Goal: Information Seeking & Learning: Learn about a topic

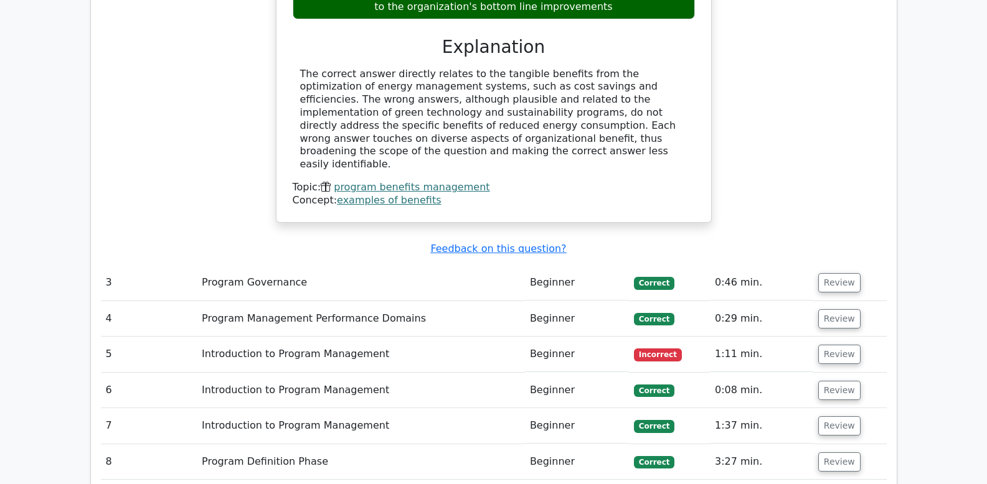
scroll to position [1872, 0]
click at [840, 344] on button "Review" at bounding box center [839, 353] width 42 height 19
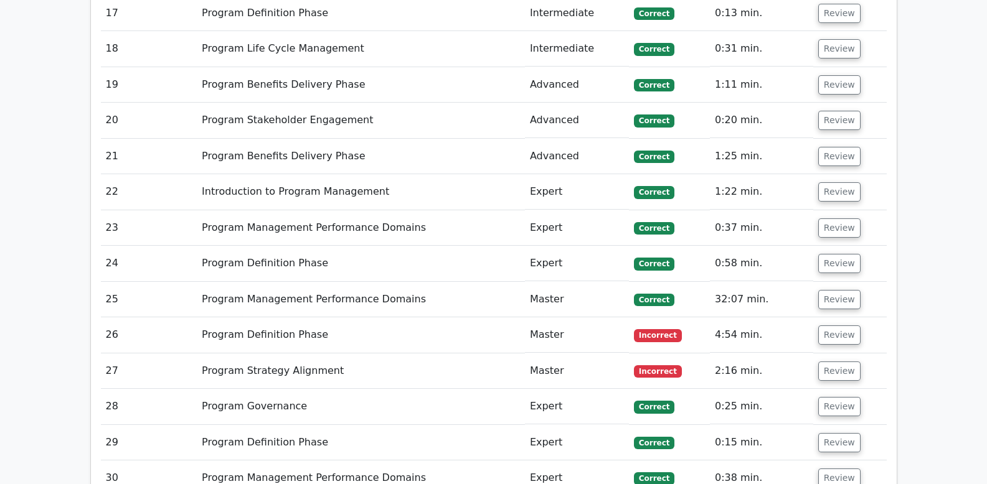
scroll to position [3407, 0]
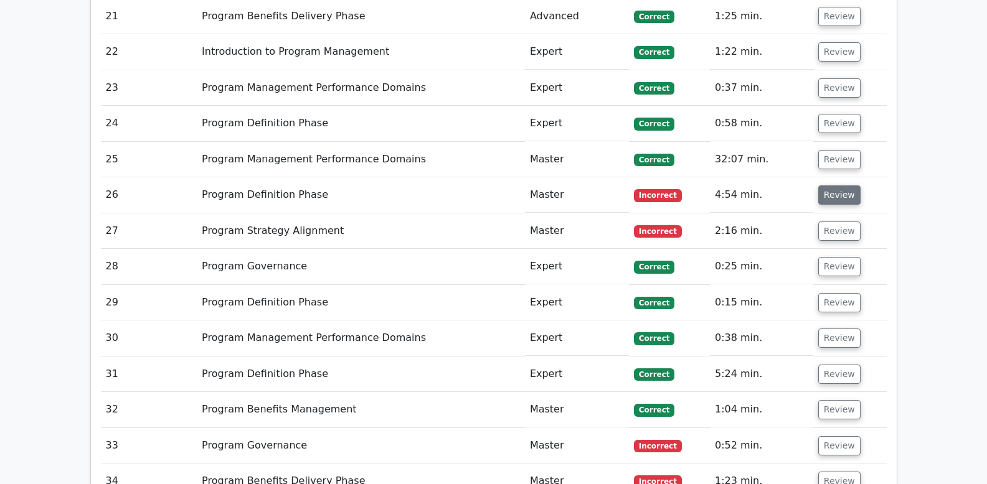
click at [837, 186] on button "Review" at bounding box center [839, 195] width 42 height 19
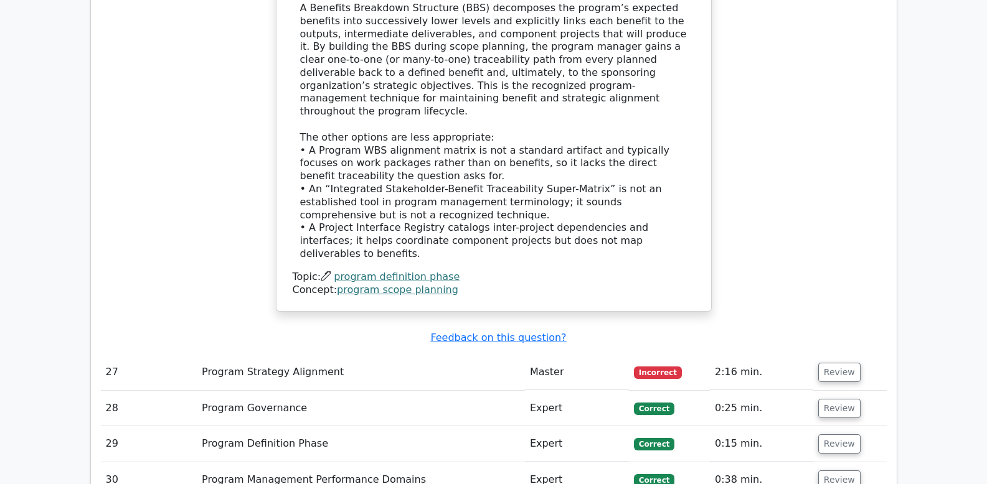
scroll to position [4077, 0]
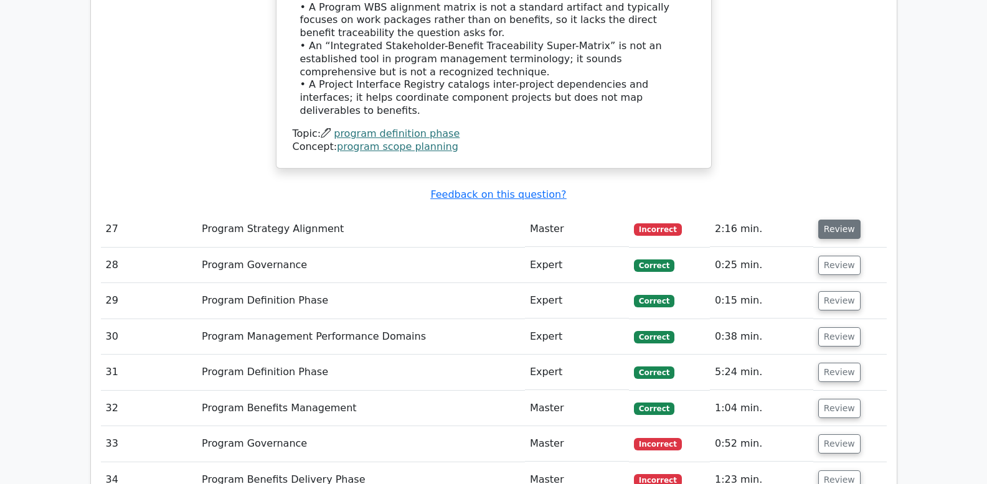
click at [833, 220] on button "Review" at bounding box center [839, 229] width 42 height 19
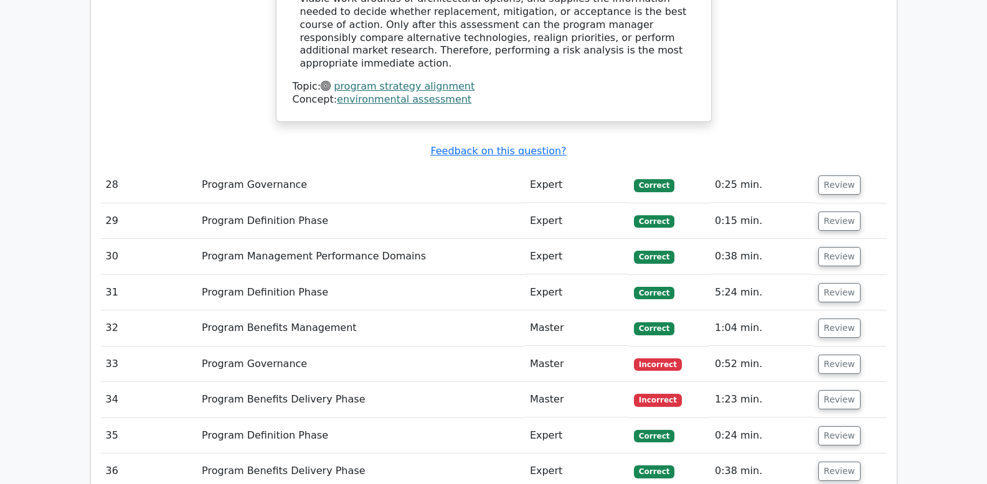
scroll to position [4736, 0]
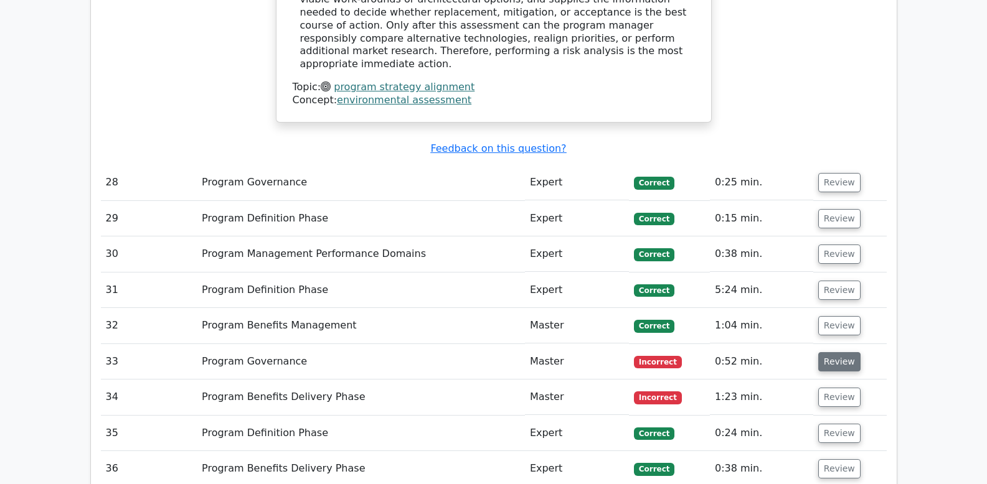
click at [846, 352] on button "Review" at bounding box center [839, 361] width 42 height 19
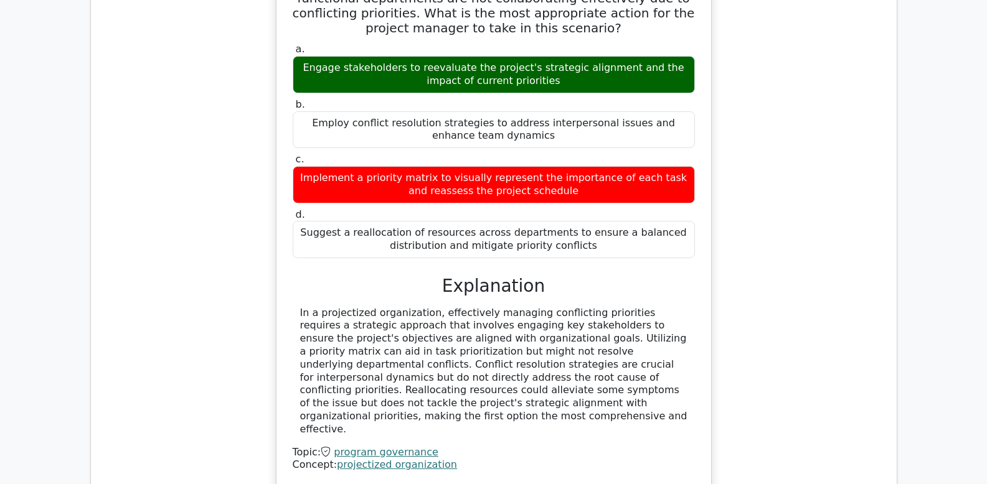
scroll to position [5222, 0]
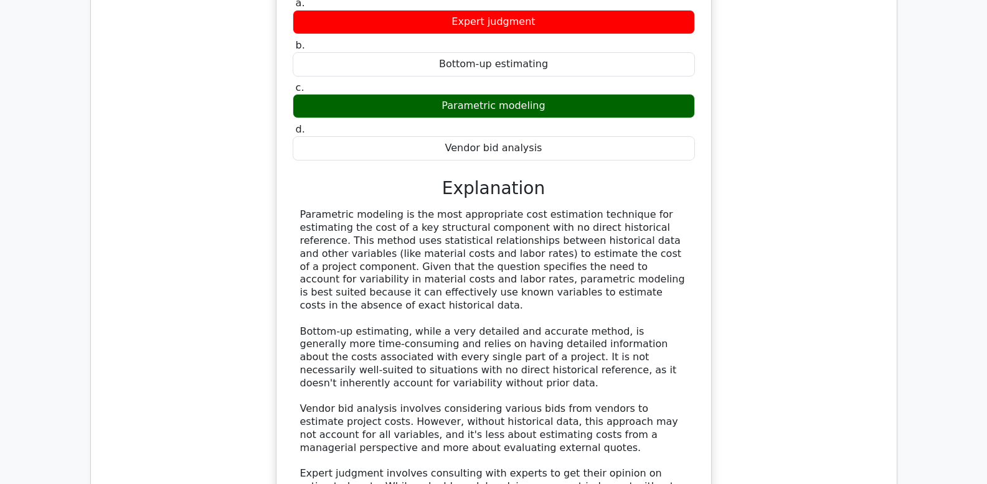
scroll to position [6115, 0]
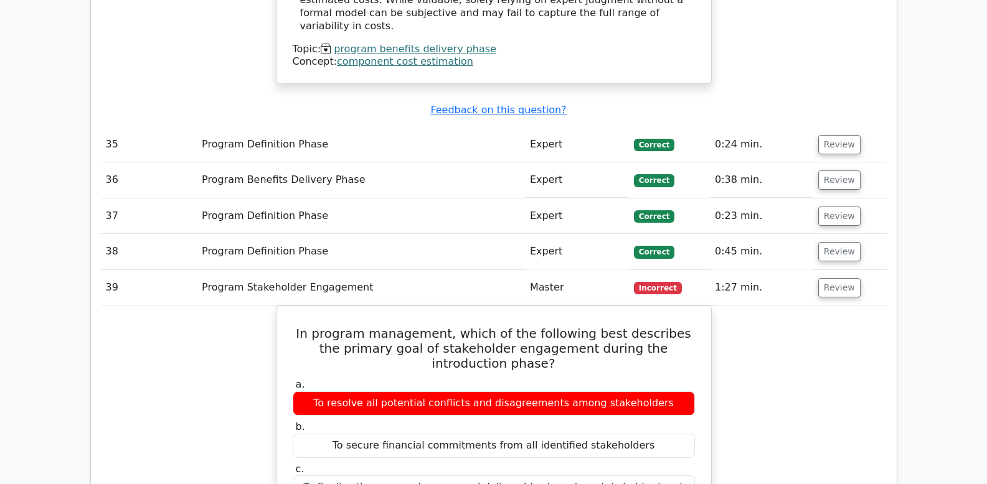
scroll to position [6590, 0]
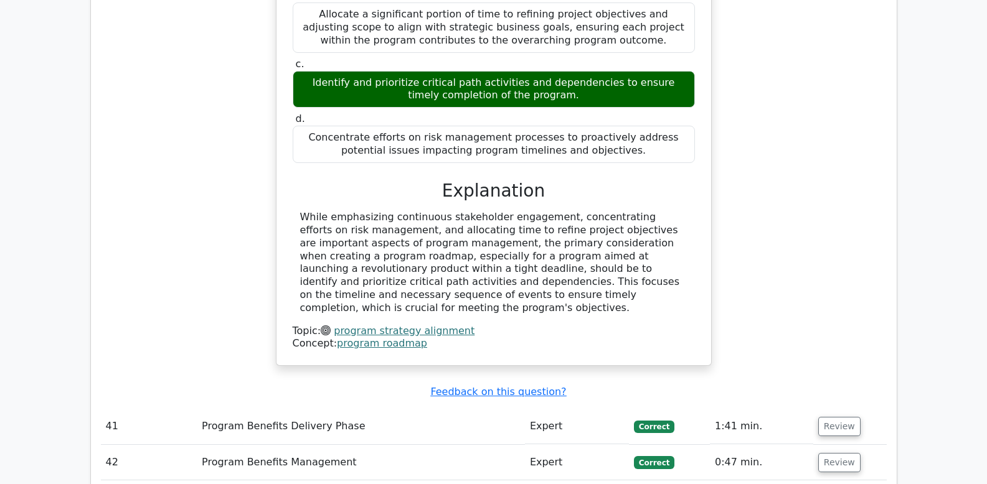
scroll to position [7481, 0]
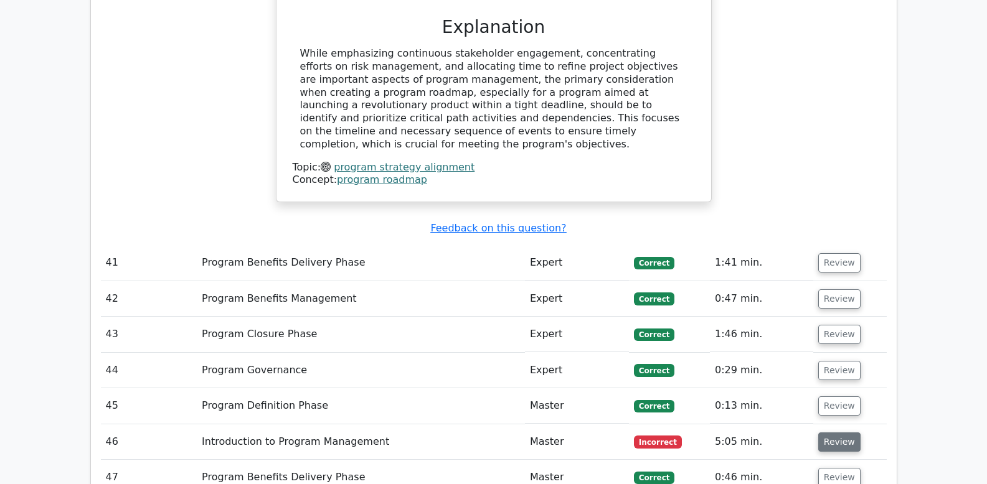
click at [833, 433] on button "Review" at bounding box center [839, 442] width 42 height 19
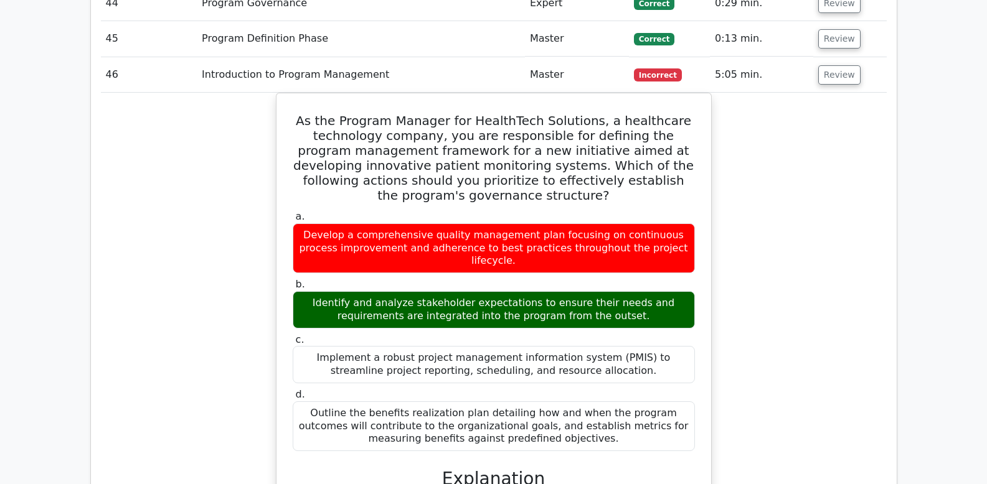
scroll to position [8113, 0]
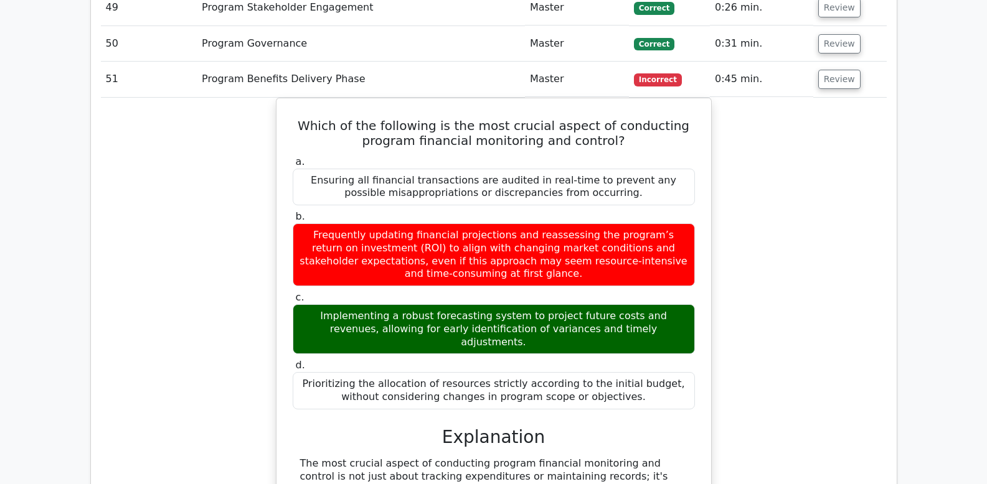
scroll to position [8760, 0]
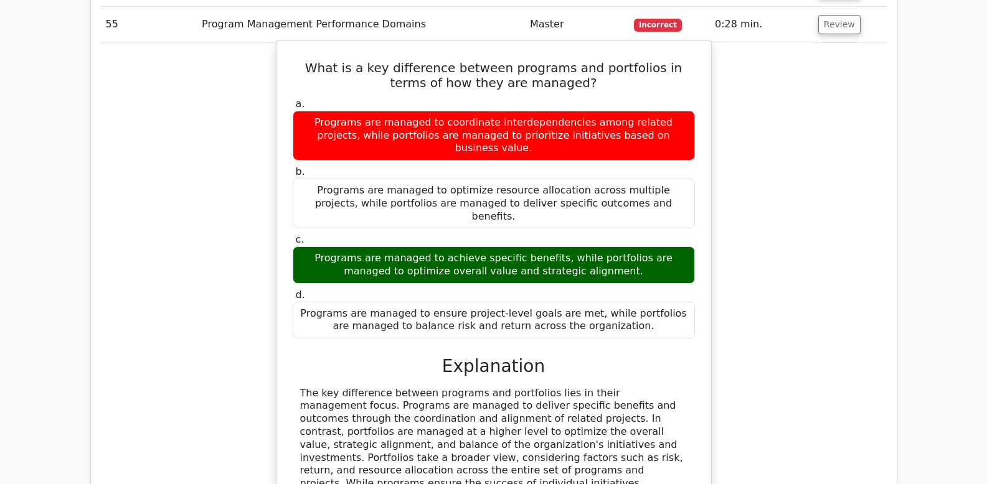
scroll to position [9552, 0]
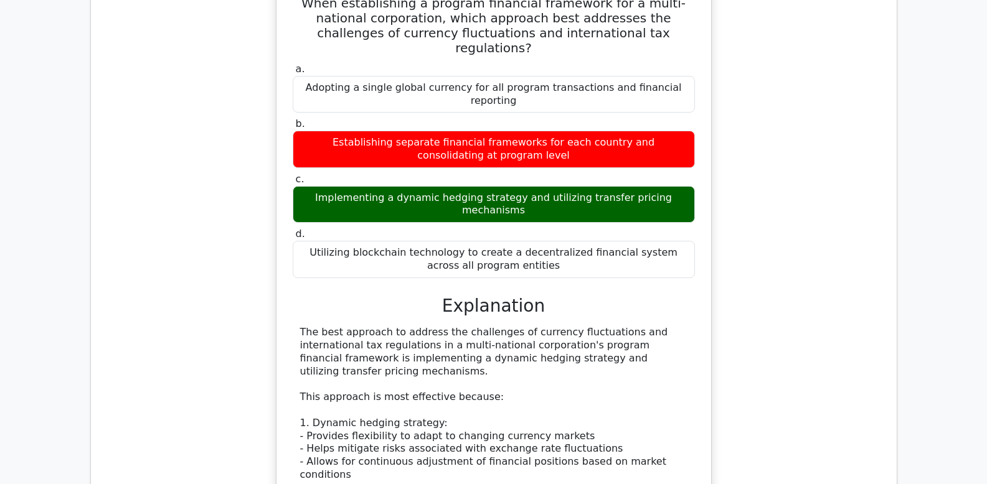
scroll to position [10472, 0]
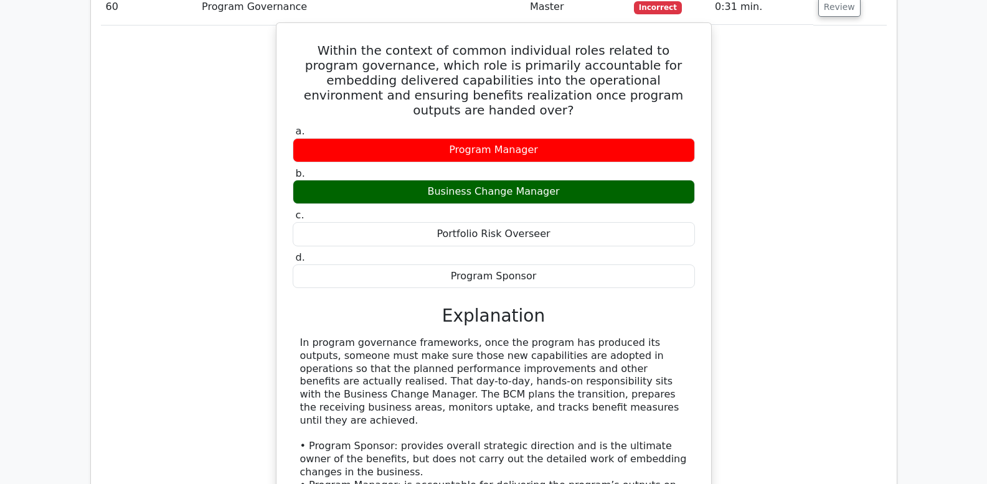
scroll to position [11200, 0]
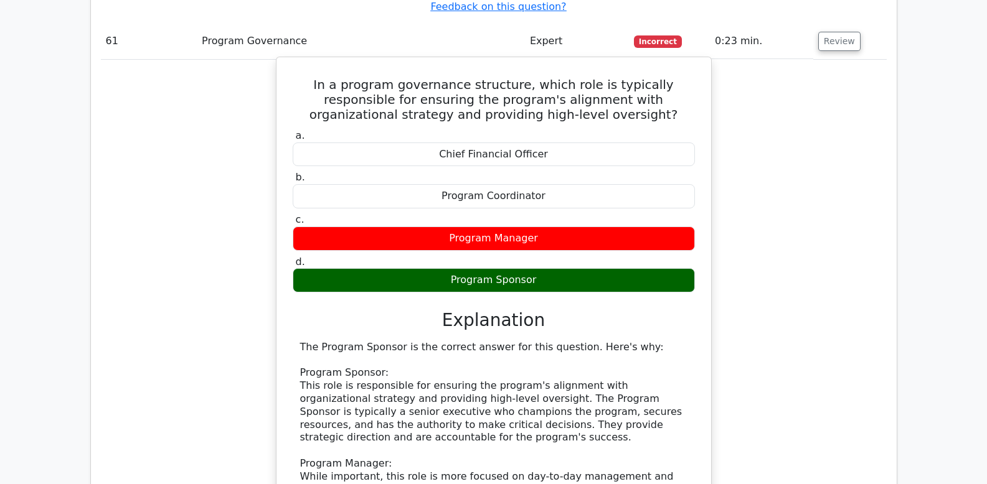
scroll to position [11977, 0]
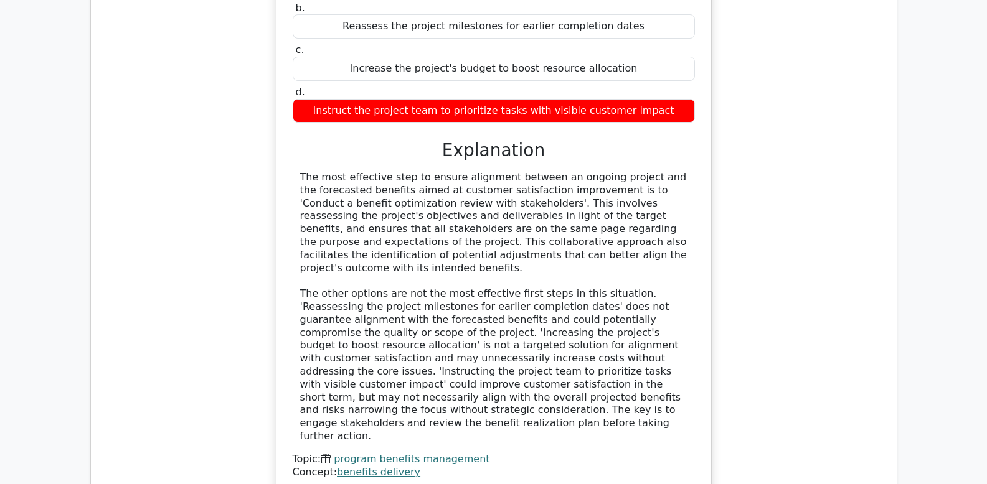
scroll to position [12720, 0]
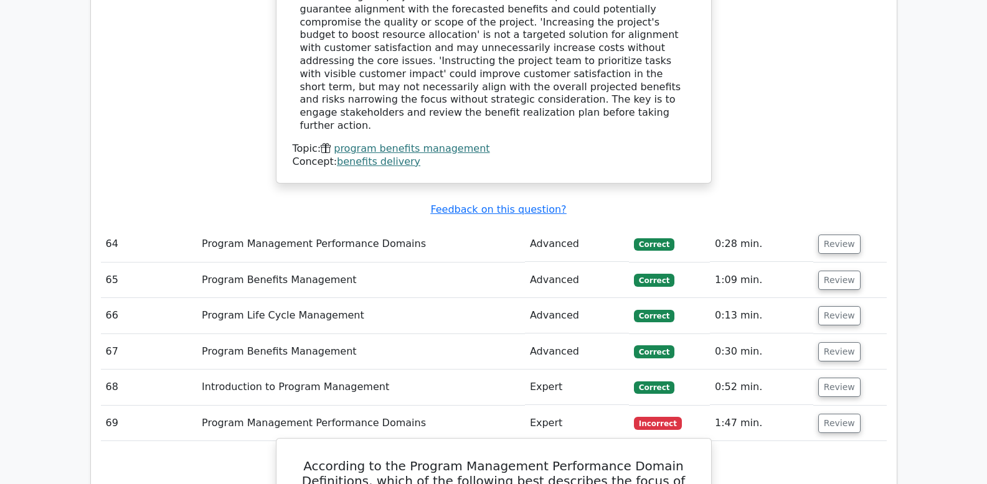
scroll to position [13271, 0]
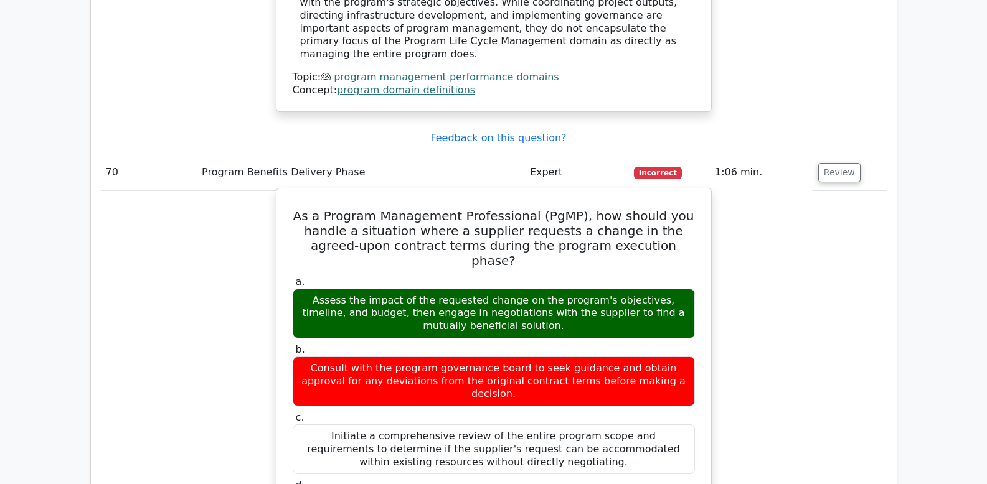
scroll to position [13879, 0]
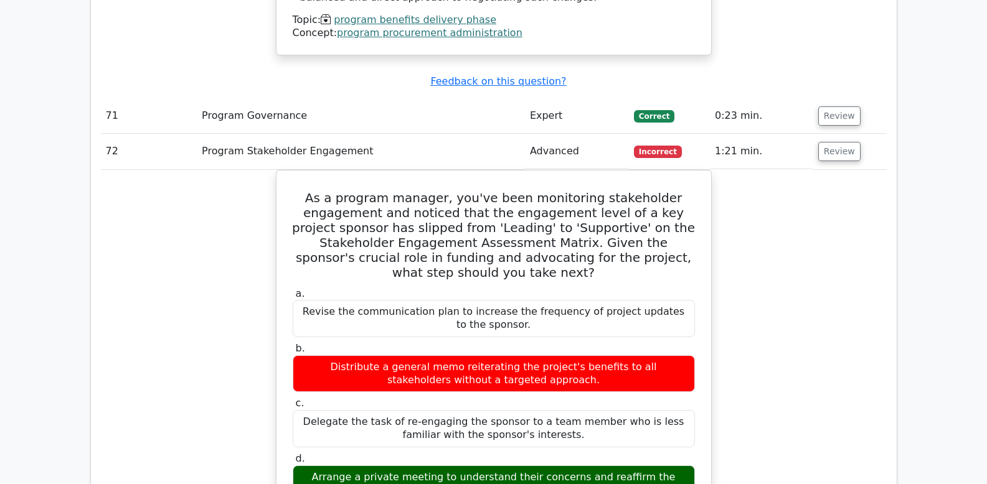
scroll to position [14654, 0]
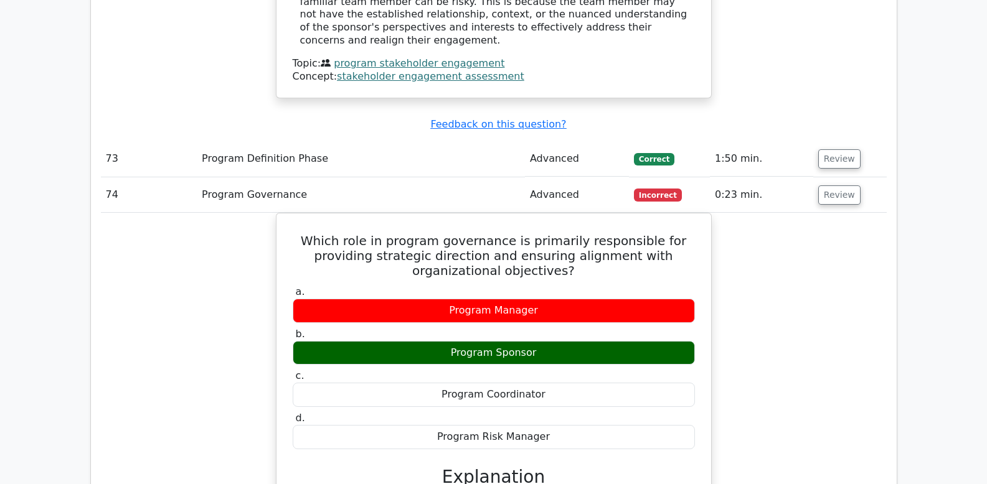
scroll to position [15335, 0]
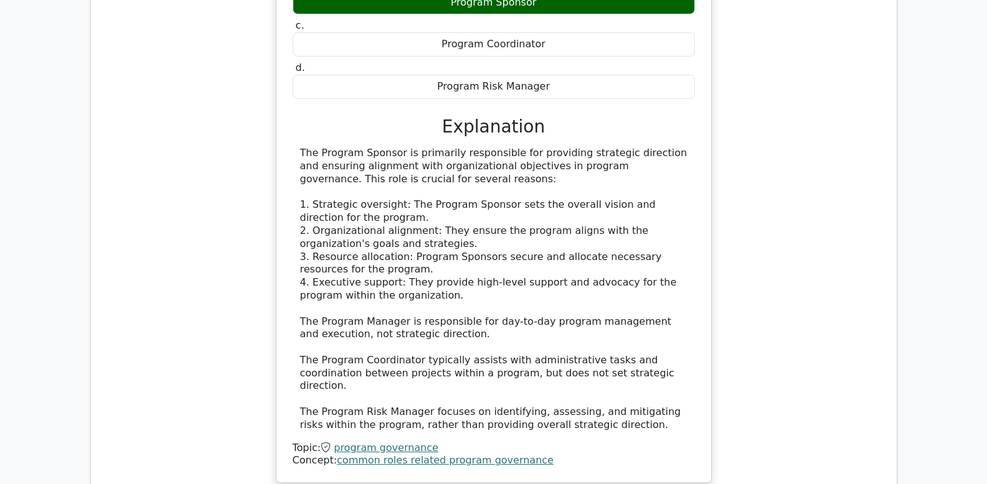
scroll to position [16038, 0]
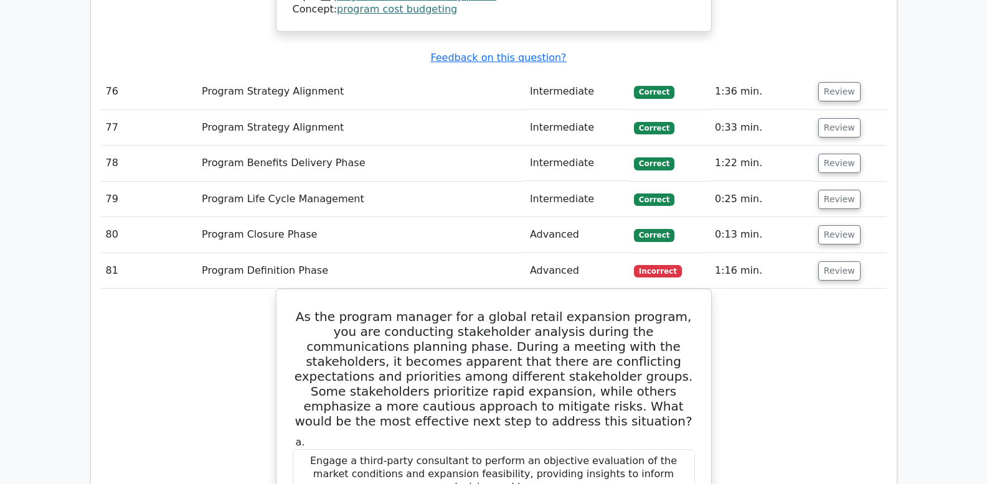
scroll to position [16967, 0]
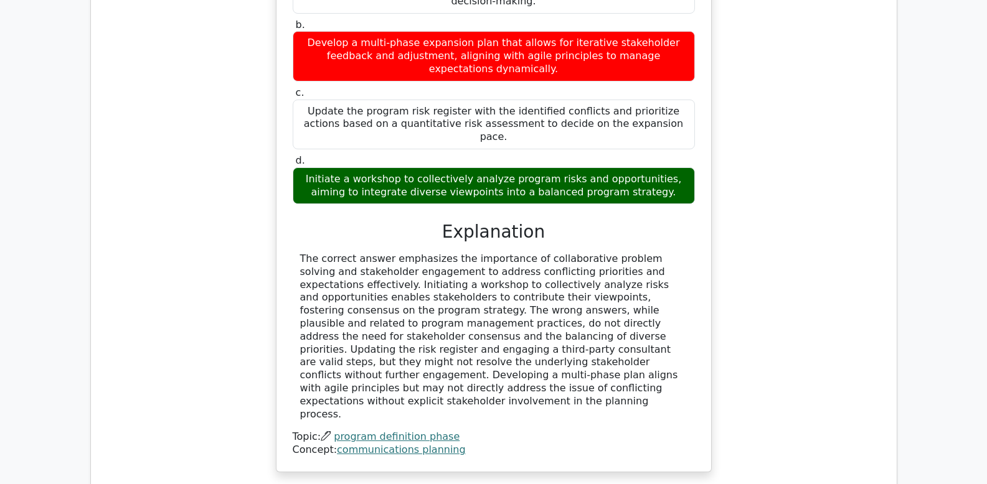
scroll to position [17827, 0]
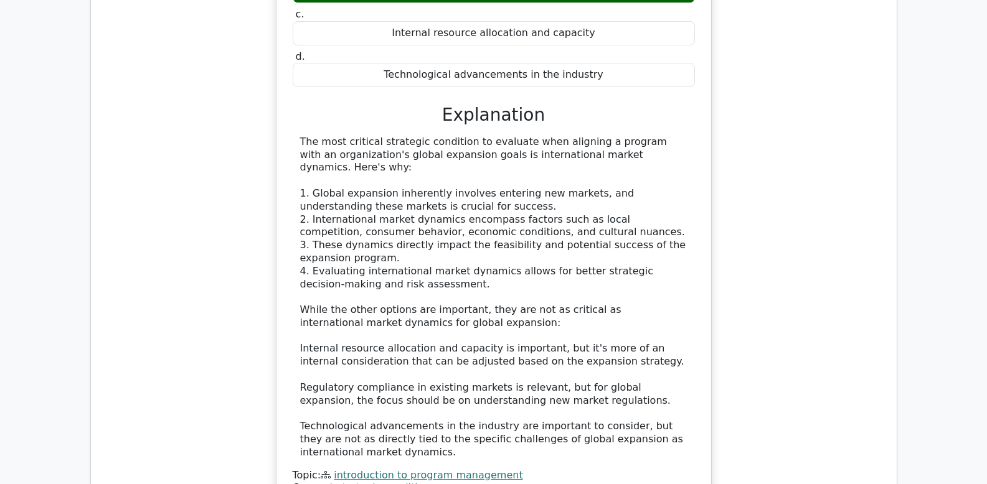
scroll to position [18417, 0]
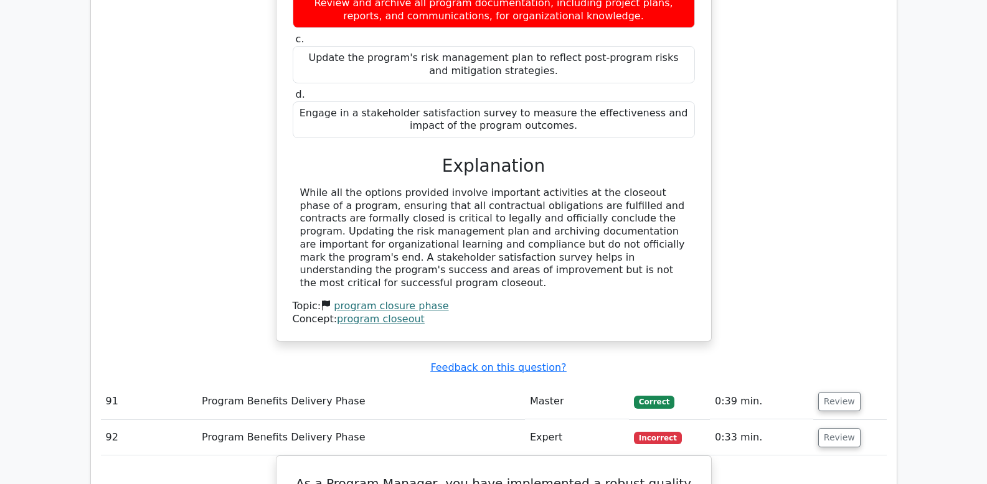
scroll to position [19214, 0]
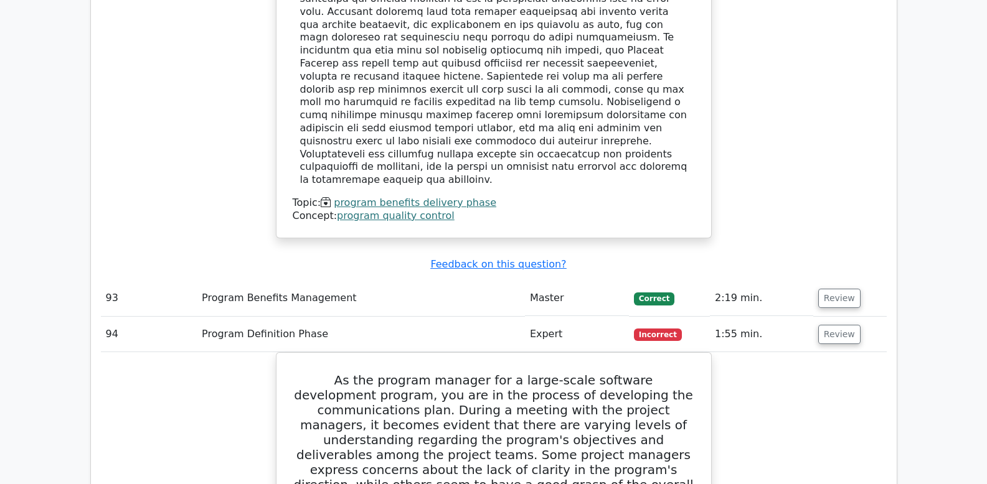
scroll to position [19962, 0]
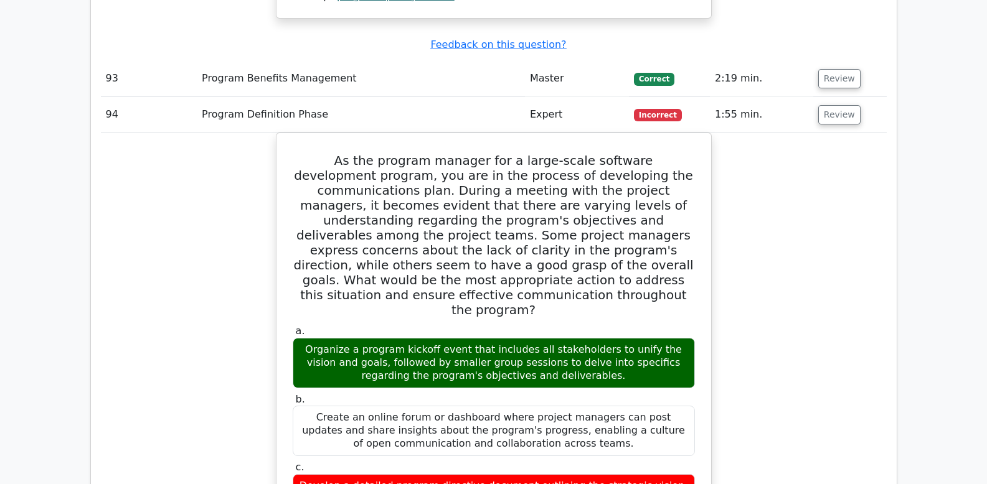
scroll to position [20597, 0]
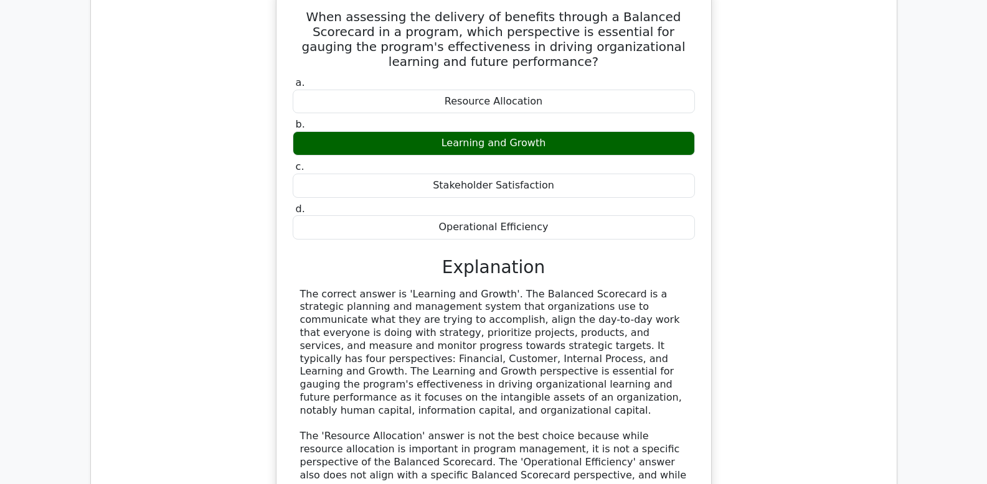
scroll to position [182, 0]
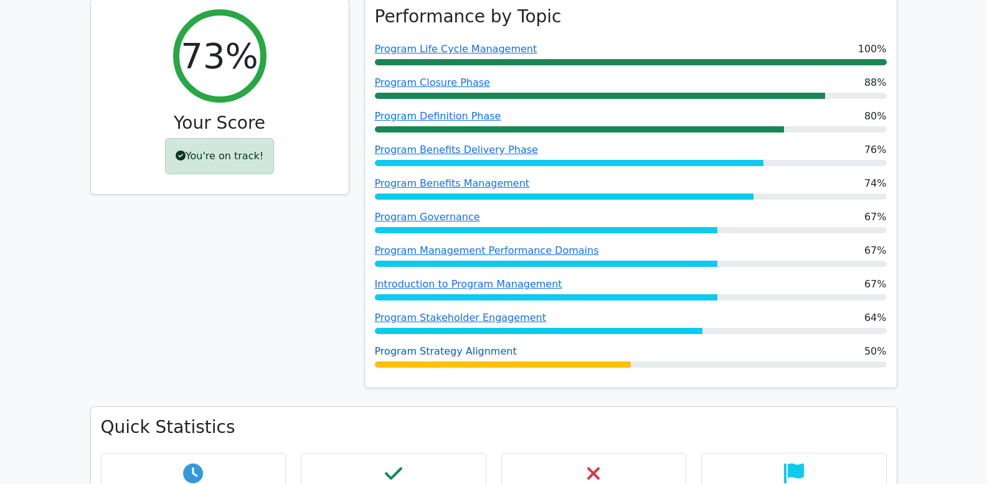
click at [449, 351] on link "Program Strategy Alignment" at bounding box center [446, 352] width 142 height 12
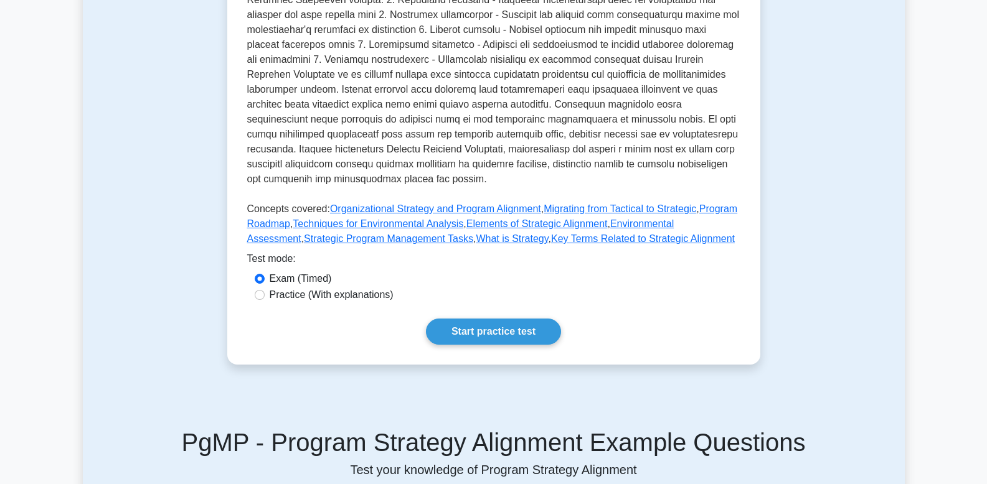
scroll to position [593, 0]
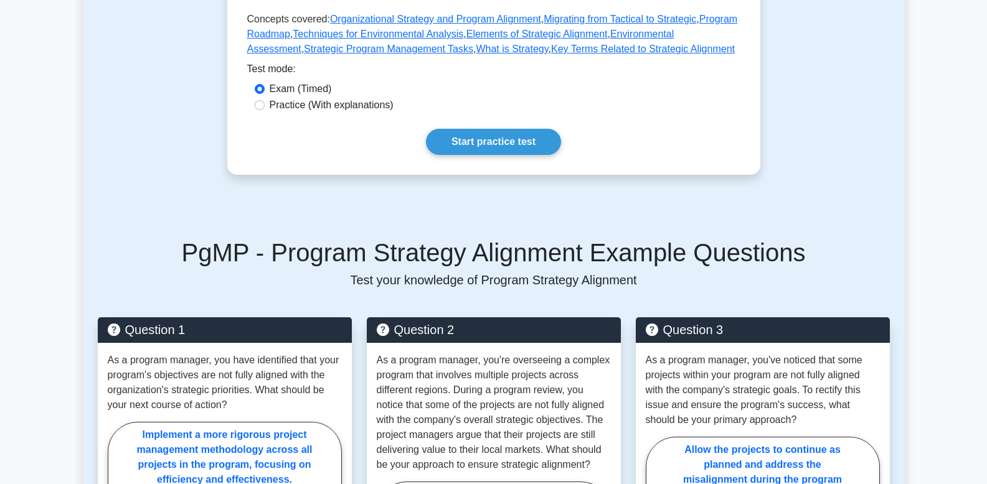
click at [347, 98] on label "Practice (With explanations)" at bounding box center [332, 105] width 124 height 15
click at [265, 100] on input "Practice (With explanations)" at bounding box center [260, 105] width 10 height 10
radio input "true"
click at [473, 129] on link "Start practice test" at bounding box center [493, 142] width 135 height 26
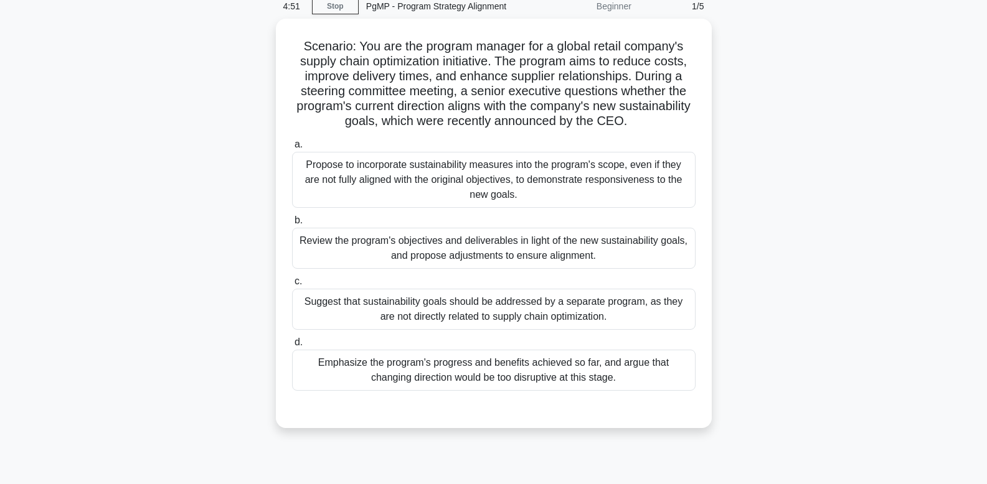
scroll to position [55, 0]
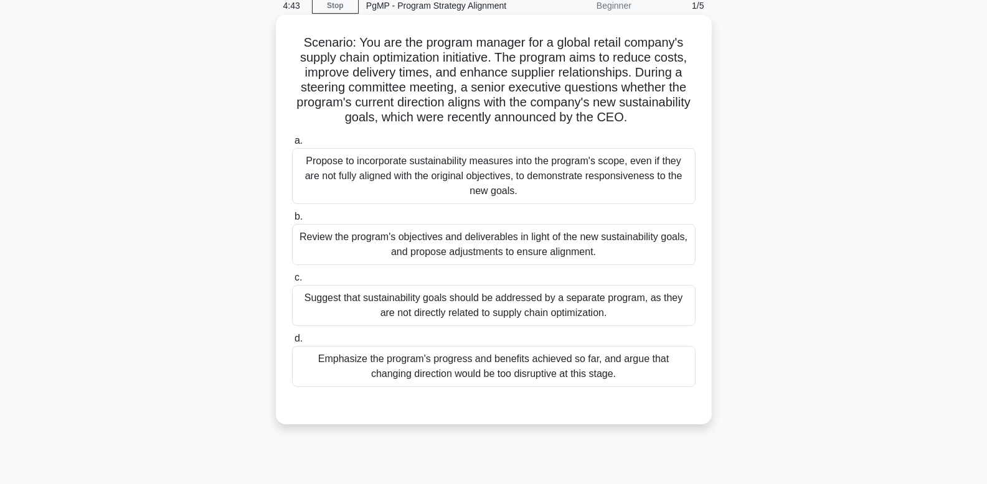
drag, startPoint x: 468, startPoint y: 59, endPoint x: 682, endPoint y: 116, distance: 222.5
click at [682, 116] on h5 "Scenario: You are the program manager for a global retail company's supply chai…" at bounding box center [494, 80] width 406 height 91
click at [662, 116] on h5 "Scenario: You are the program manager for a global retail company's supply chai…" at bounding box center [494, 80] width 406 height 91
drag, startPoint x: 657, startPoint y: 117, endPoint x: 623, endPoint y: 68, distance: 59.6
click at [623, 68] on h5 "Scenario: You are the program manager for a global retail company's supply chai…" at bounding box center [494, 80] width 406 height 91
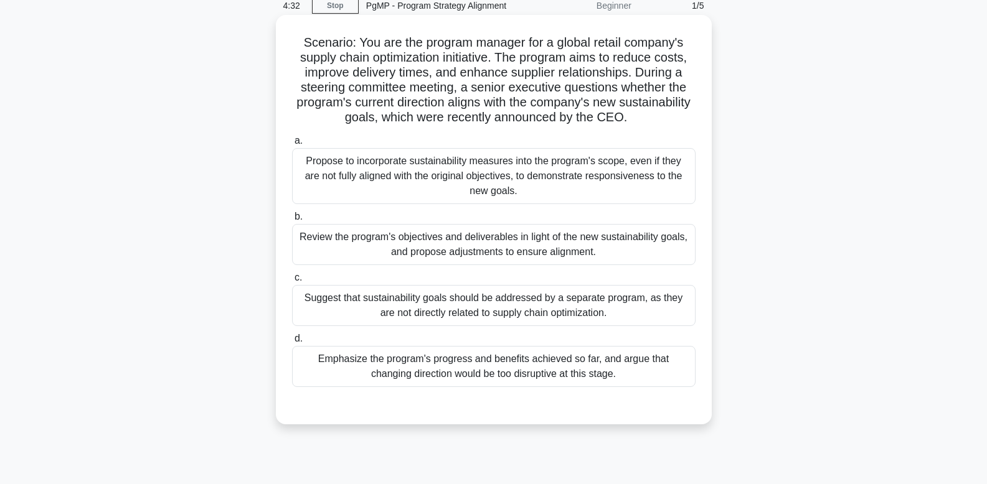
click at [547, 242] on div "Review the program's objectives and deliverables in light of the new sustainabi…" at bounding box center [493, 244] width 403 height 41
click at [292, 221] on input "b. Review the program's objectives and deliverables in light of the new sustain…" at bounding box center [292, 217] width 0 height 8
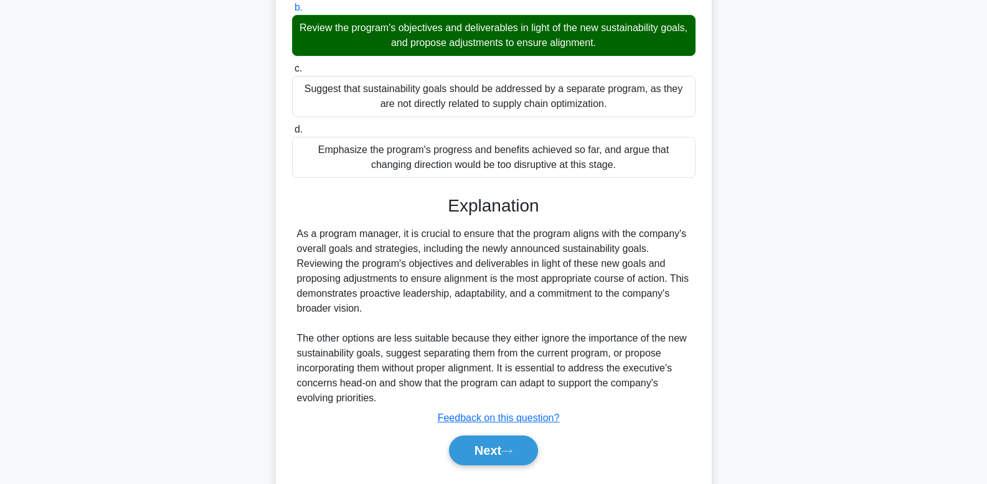
scroll to position [299, 0]
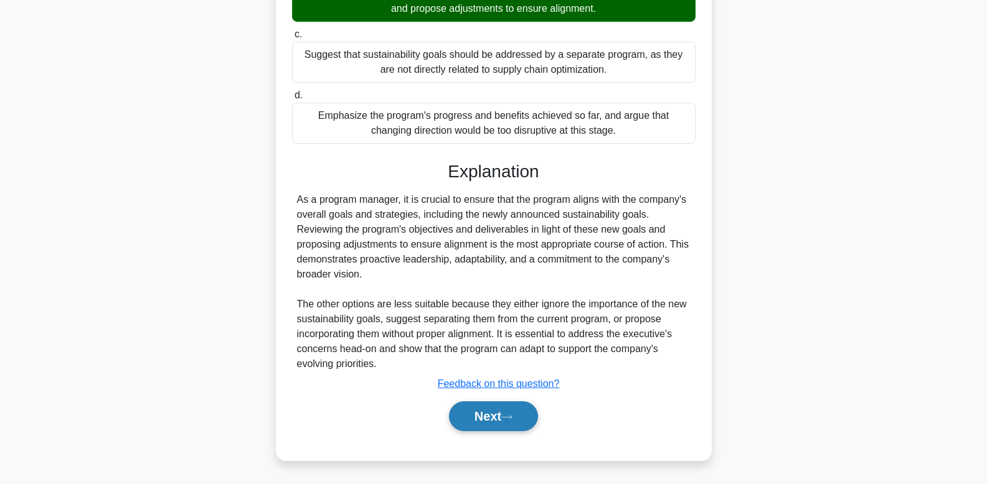
click at [499, 429] on button "Next" at bounding box center [493, 417] width 89 height 30
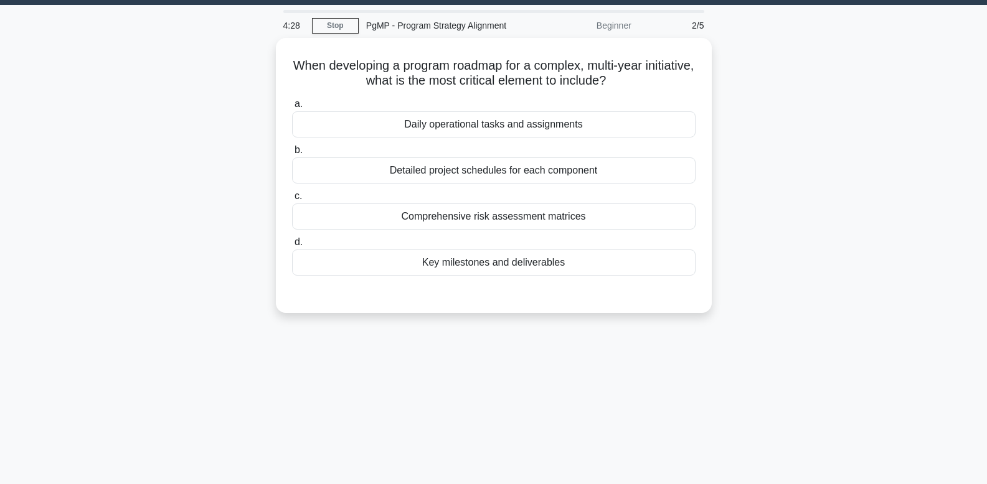
scroll to position [21, 0]
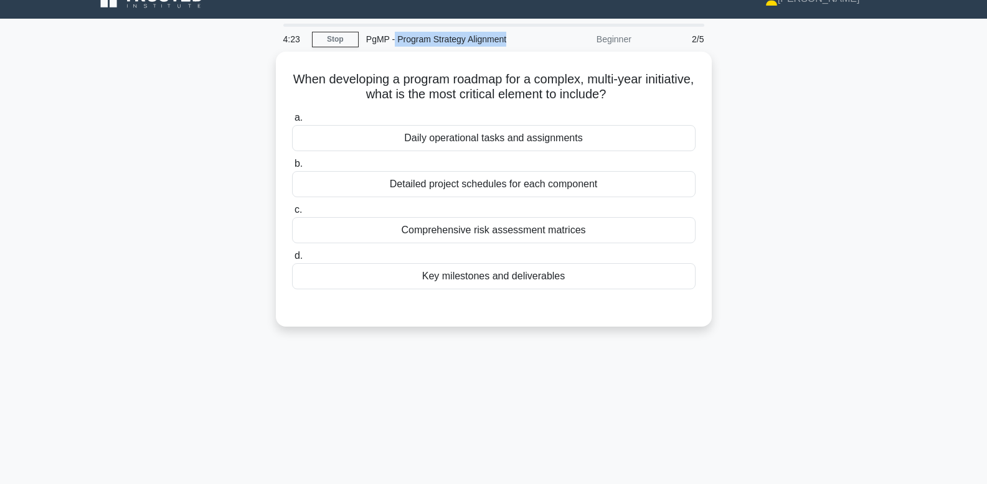
drag, startPoint x: 510, startPoint y: 40, endPoint x: 394, endPoint y: 44, distance: 115.9
click at [394, 44] on div "PgMP - Program Strategy Alignment" at bounding box center [444, 39] width 171 height 25
copy div "Program Strategy Alignment"
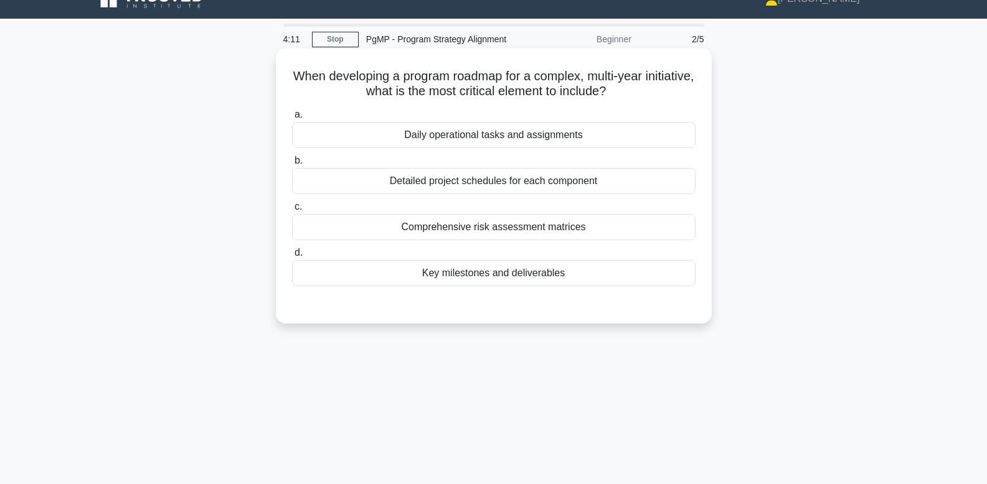
click at [532, 270] on div "Key milestones and deliverables" at bounding box center [493, 273] width 403 height 26
click at [292, 257] on input "d. Key milestones and deliverables" at bounding box center [292, 253] width 0 height 8
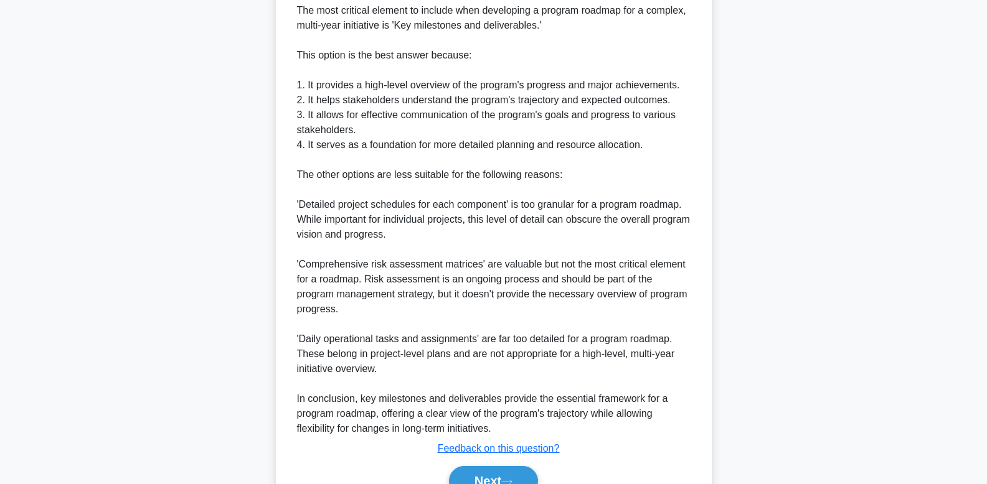
scroll to position [418, 0]
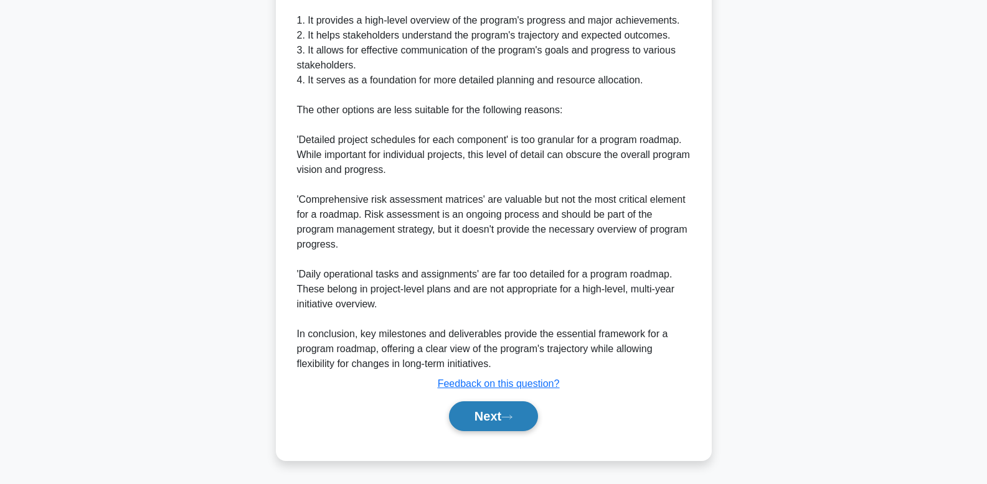
click at [490, 426] on button "Next" at bounding box center [493, 417] width 89 height 30
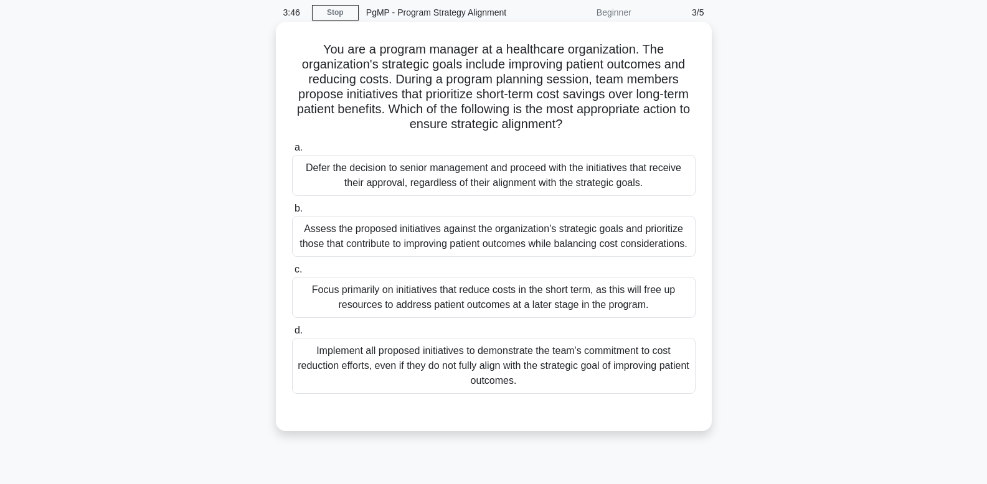
scroll to position [40, 0]
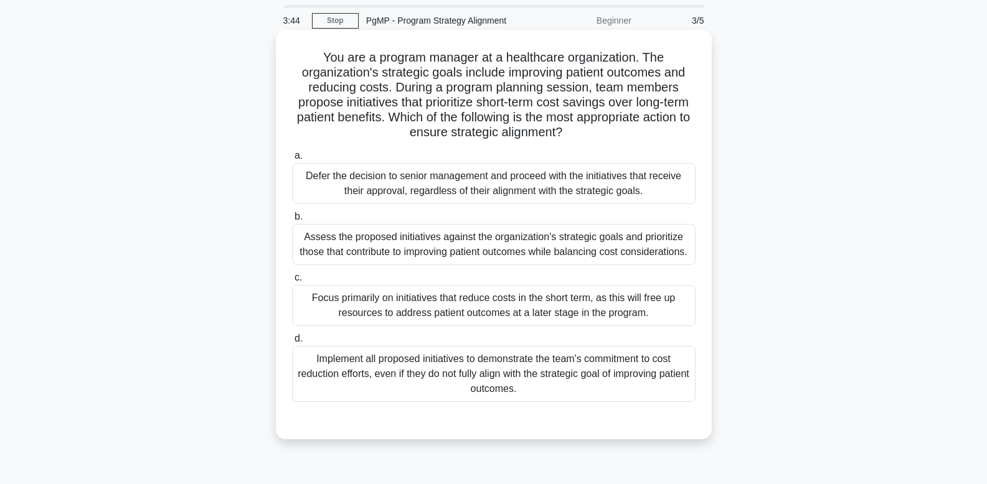
click at [384, 252] on div "Assess the proposed initiatives against the organization's strategic goals and …" at bounding box center [493, 244] width 403 height 41
click at [292, 221] on input "b. Assess the proposed initiatives against the organization's strategic goals a…" at bounding box center [292, 217] width 0 height 8
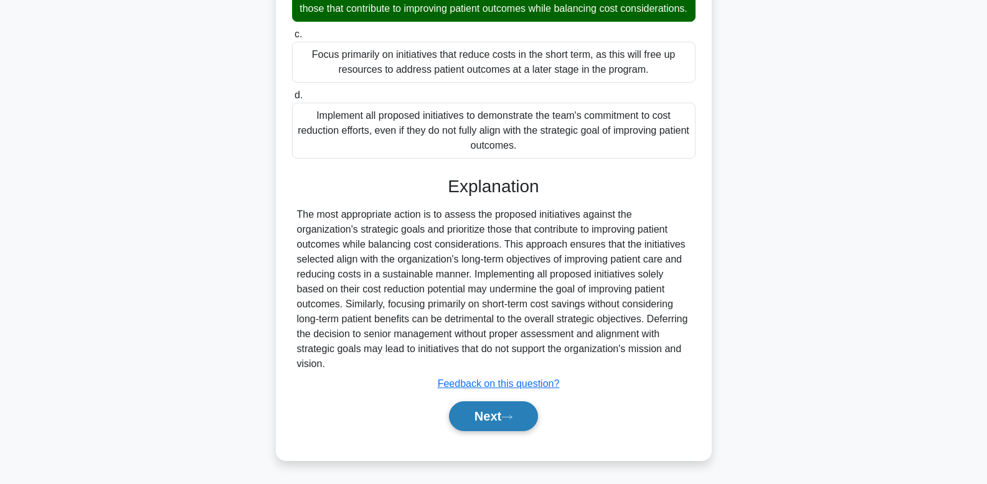
click at [512, 420] on icon at bounding box center [506, 417] width 11 height 7
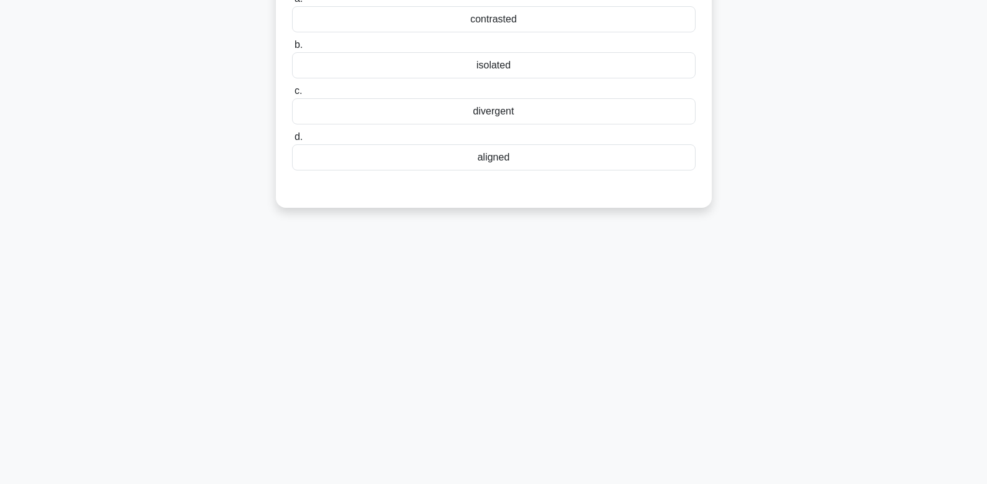
scroll to position [0, 0]
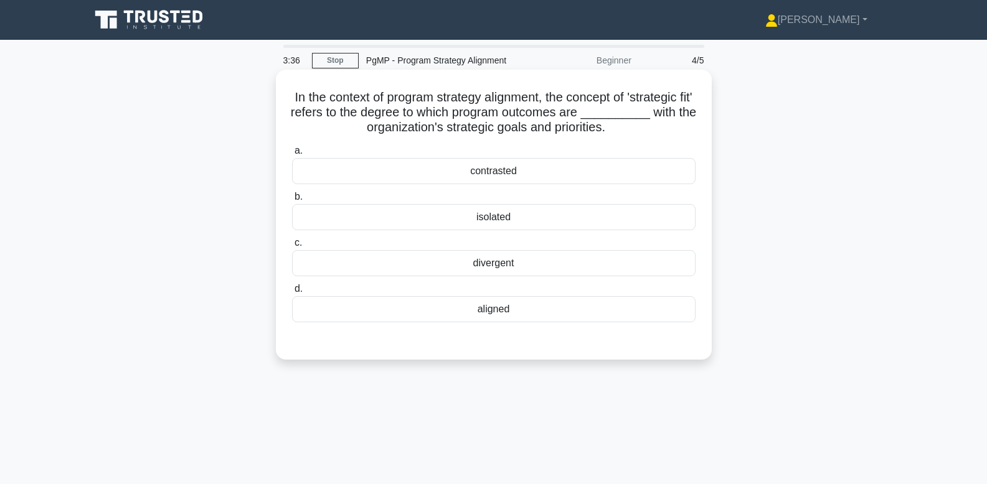
click at [501, 314] on div "aligned" at bounding box center [493, 309] width 403 height 26
click at [292, 293] on input "d. aligned" at bounding box center [292, 289] width 0 height 8
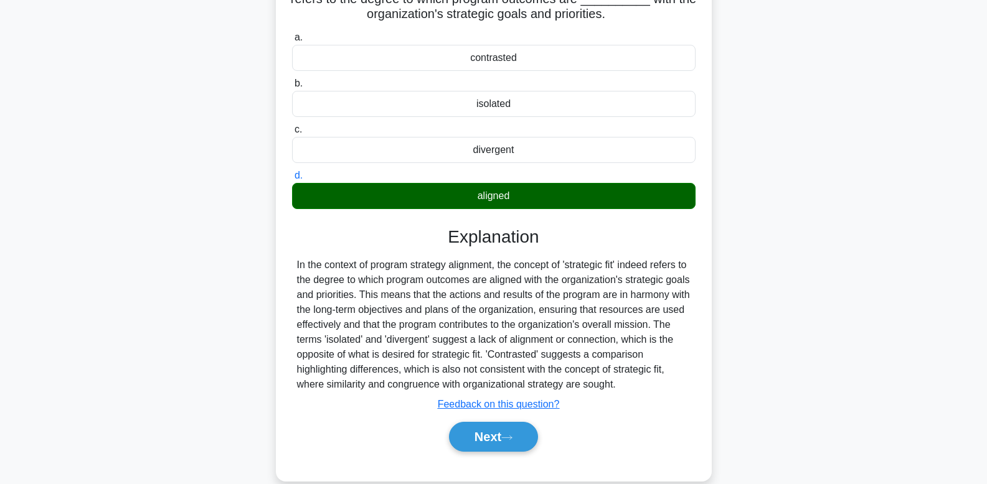
scroll to position [188, 0]
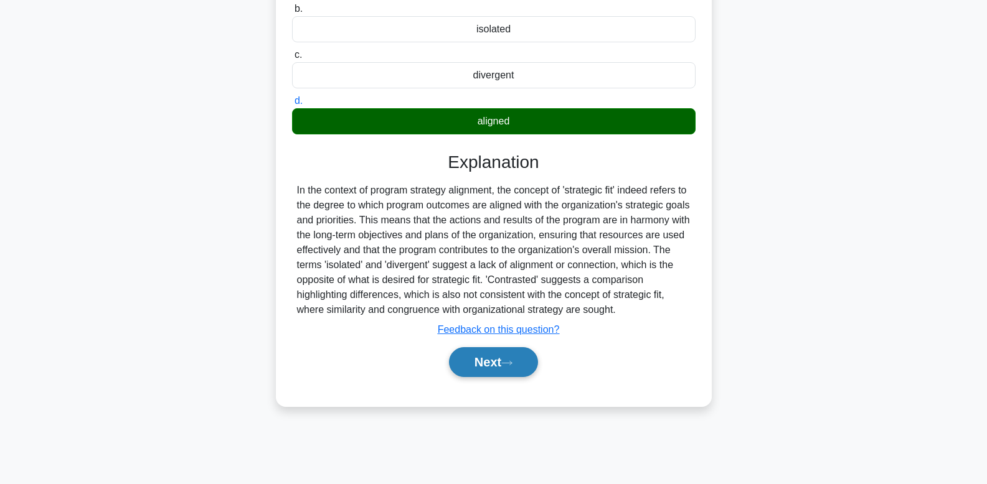
click at [494, 377] on button "Next" at bounding box center [493, 362] width 89 height 30
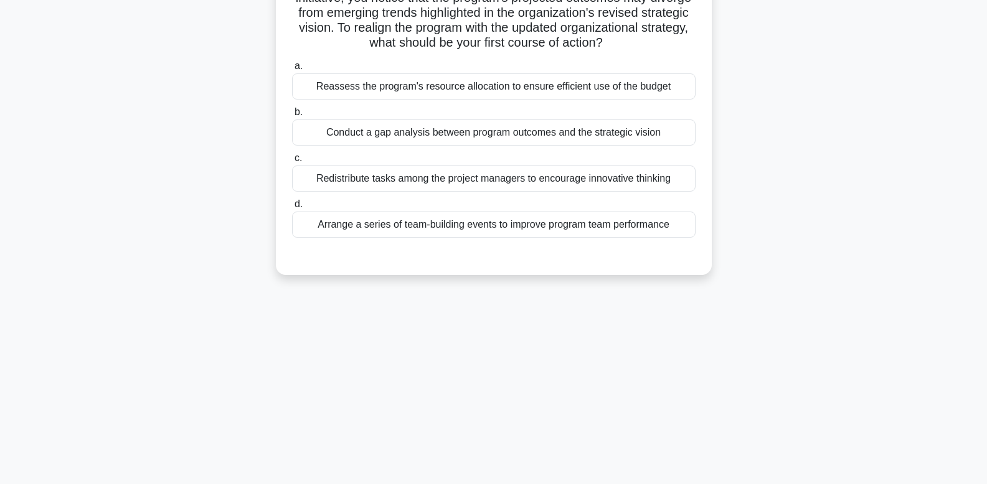
scroll to position [0, 0]
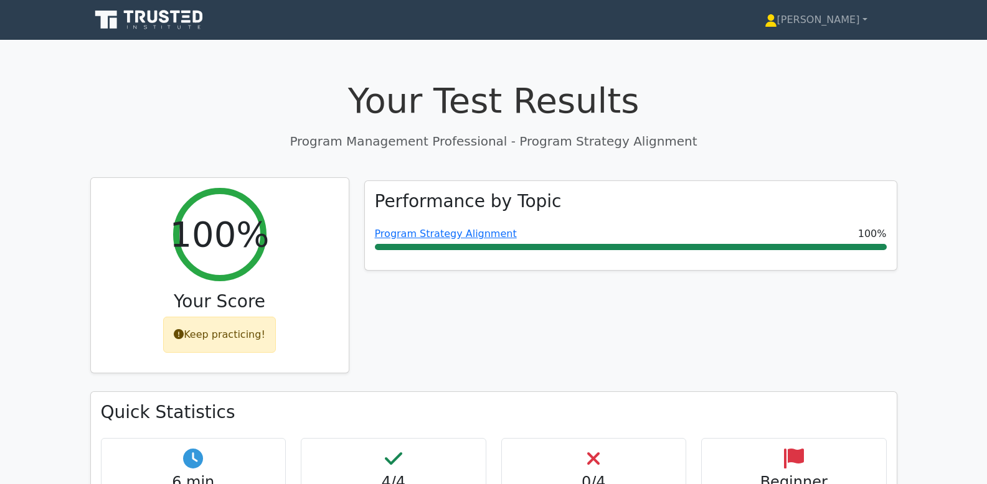
click at [229, 339] on div "Keep practicing!" at bounding box center [219, 335] width 113 height 36
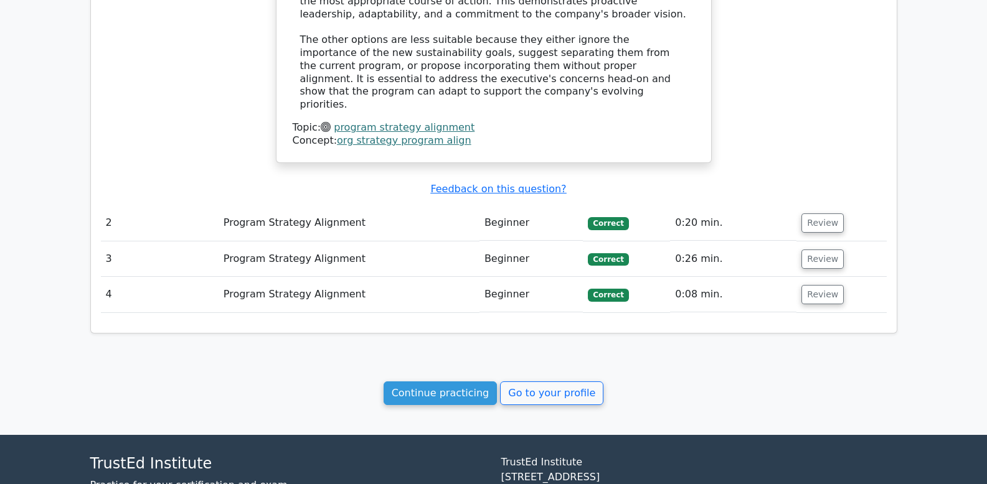
scroll to position [1218, 0]
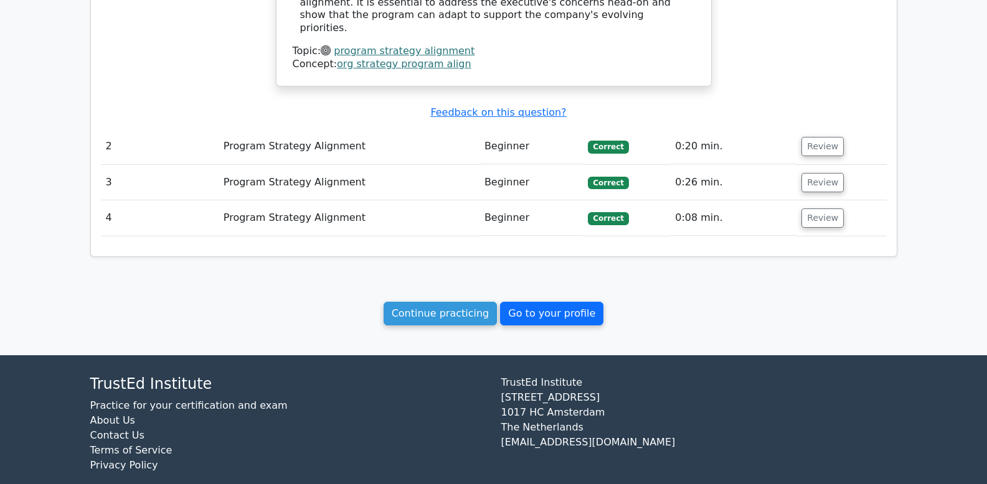
click at [544, 302] on link "Go to your profile" at bounding box center [551, 314] width 103 height 24
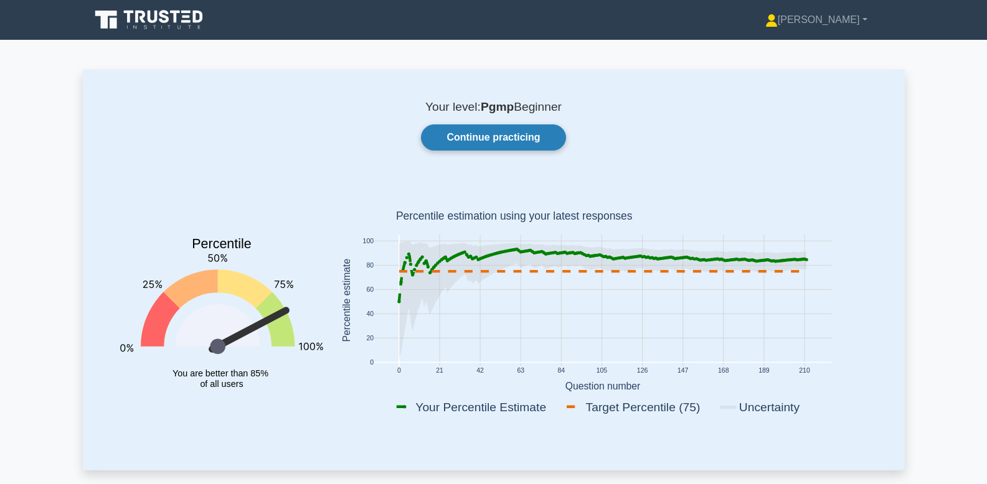
click at [489, 135] on link "Continue practicing" at bounding box center [493, 138] width 144 height 26
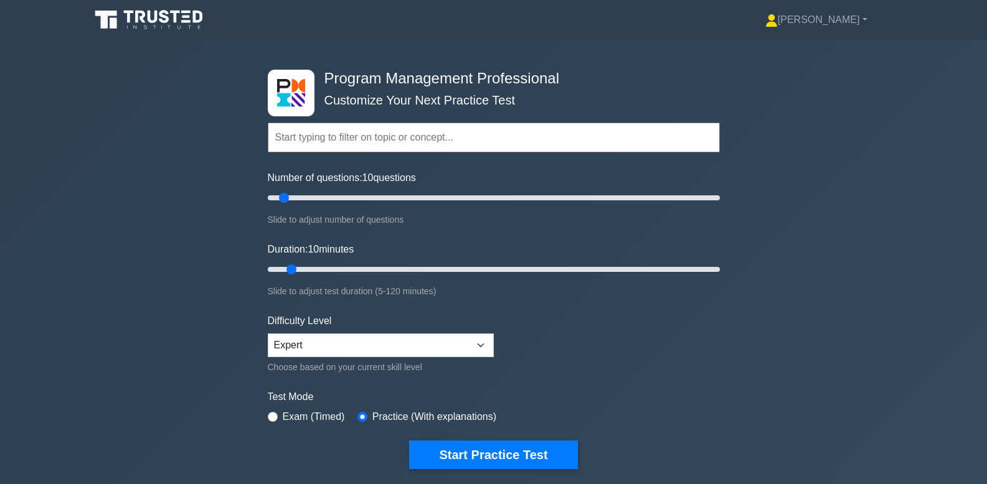
click at [436, 126] on input "text" at bounding box center [494, 138] width 452 height 30
paste input "Program Strategy Alignment"
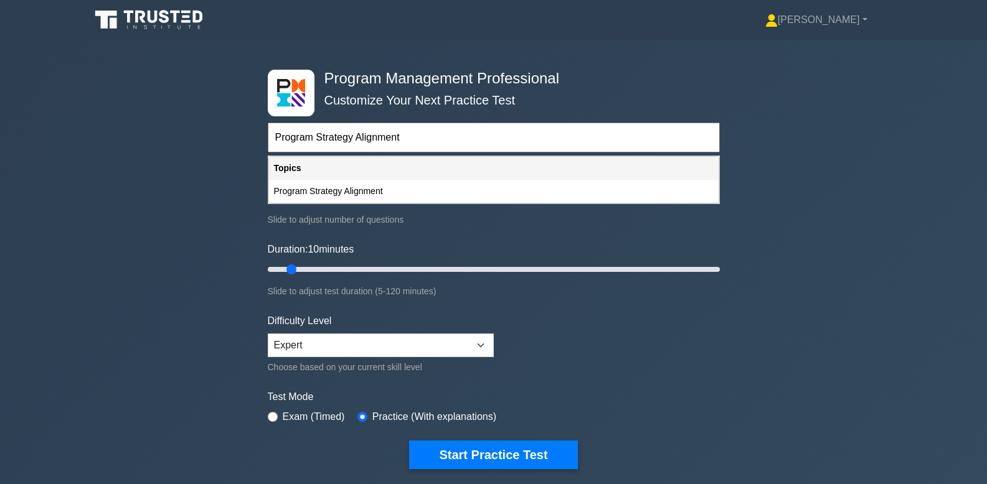
type input "Program Strategy Alignment"
click at [540, 338] on form "Program Strategy Alignment Topics Introduction to Program Management Program Ma…" at bounding box center [494, 277] width 452 height 385
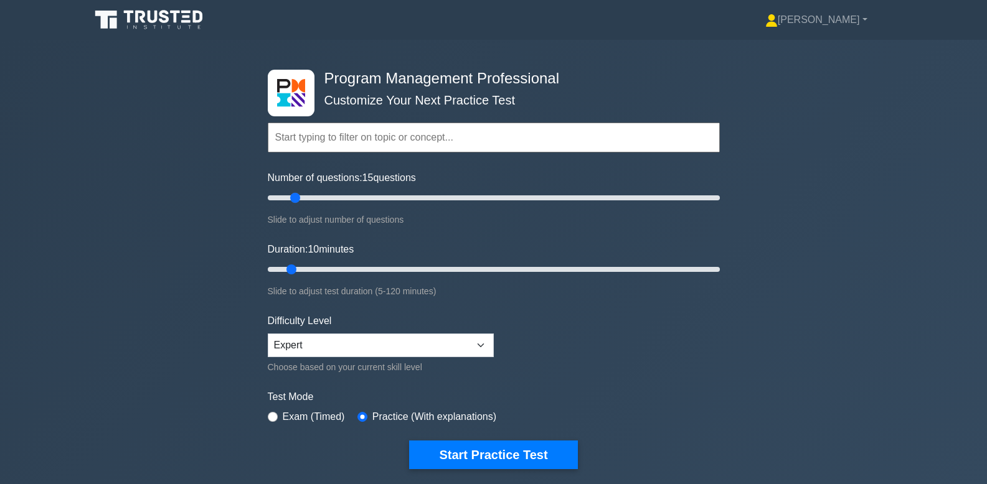
type input "10"
click at [287, 196] on input "Number of questions: 10 questions" at bounding box center [494, 198] width 452 height 15
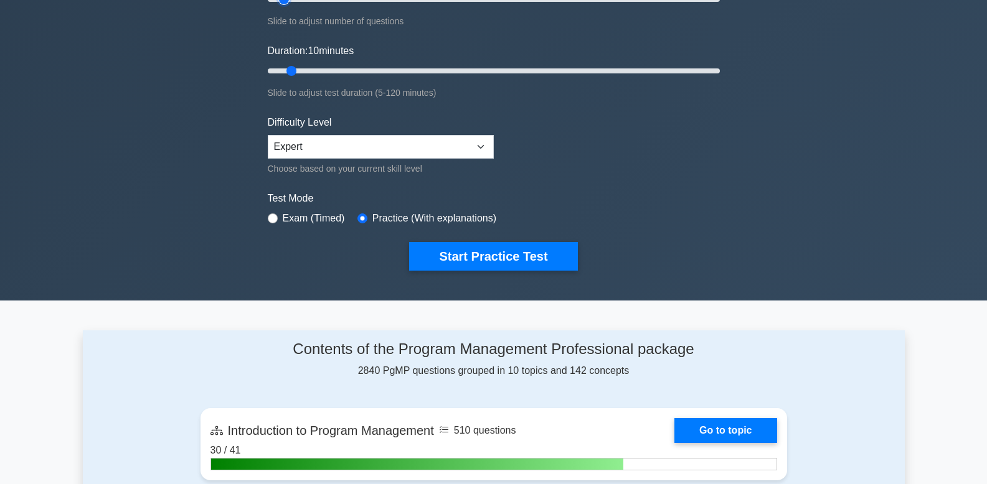
scroll to position [212, 0]
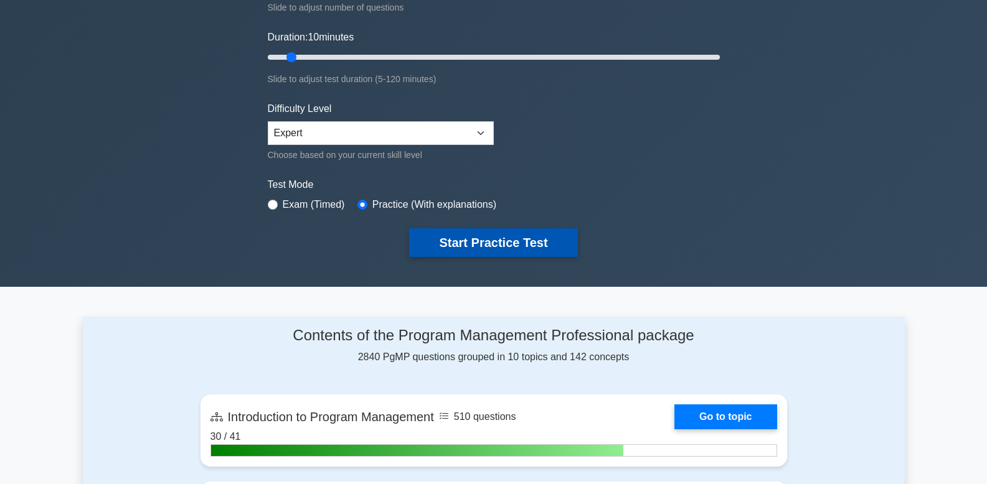
click at [494, 245] on button "Start Practice Test" at bounding box center [493, 243] width 168 height 29
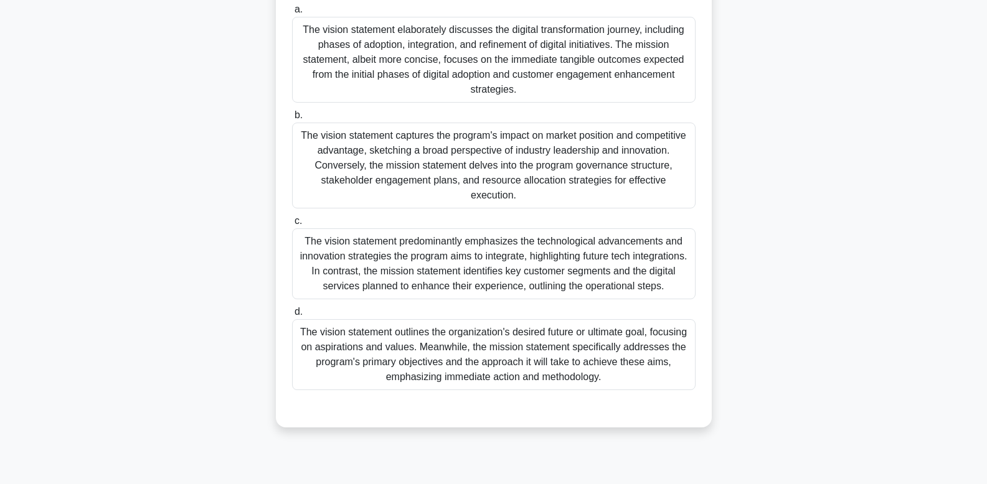
scroll to position [188, 0]
click at [562, 357] on div "The vision statement outlines the organization's desired future or ultimate goa…" at bounding box center [493, 353] width 403 height 71
click at [292, 314] on input "d. The vision statement outlines the organization's desired future or ultimate …" at bounding box center [292, 310] width 0 height 8
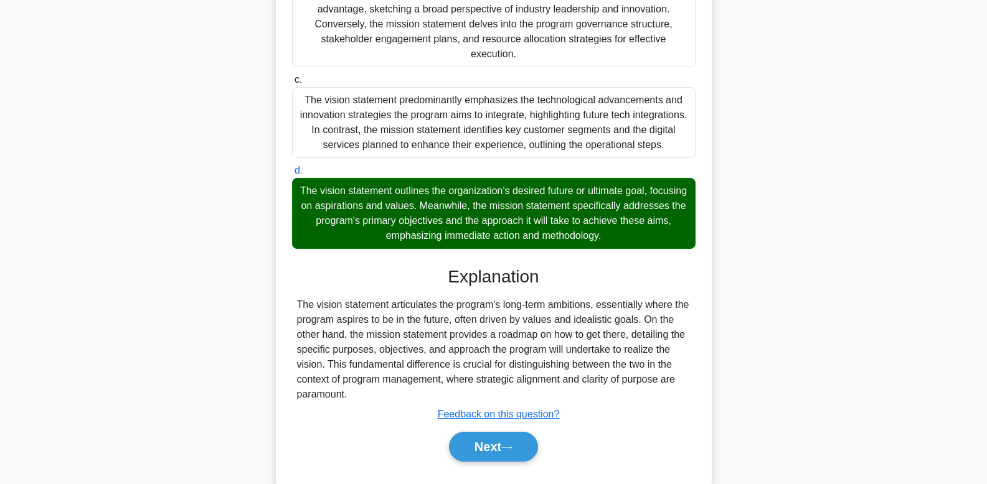
scroll to position [344, 0]
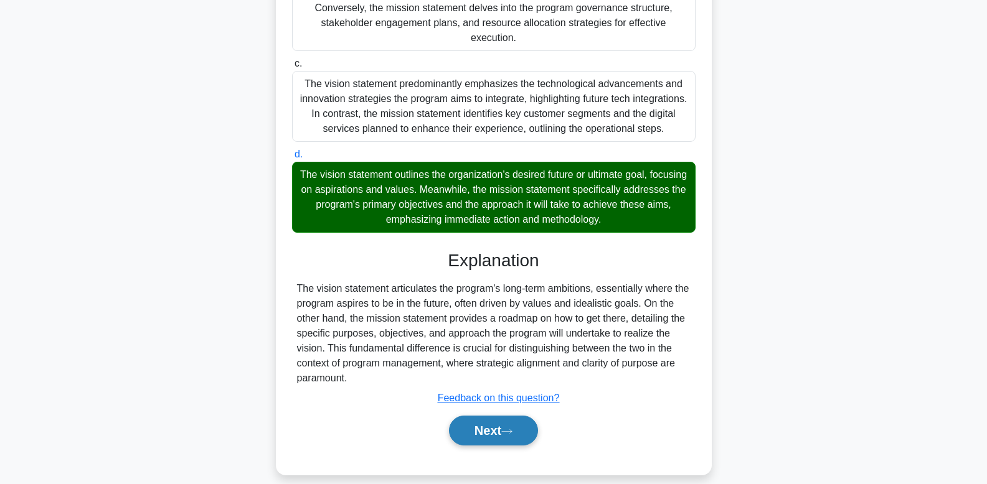
click at [497, 422] on button "Next" at bounding box center [493, 431] width 89 height 30
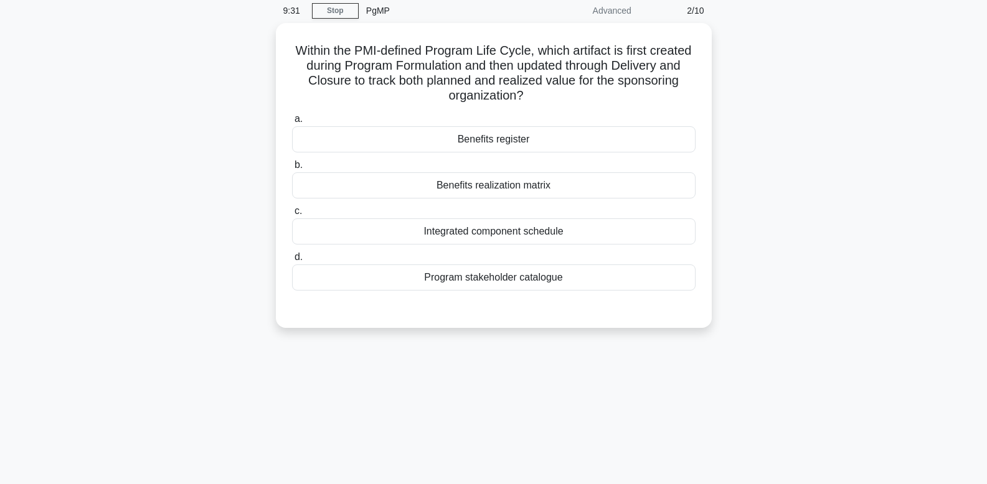
scroll to position [0, 0]
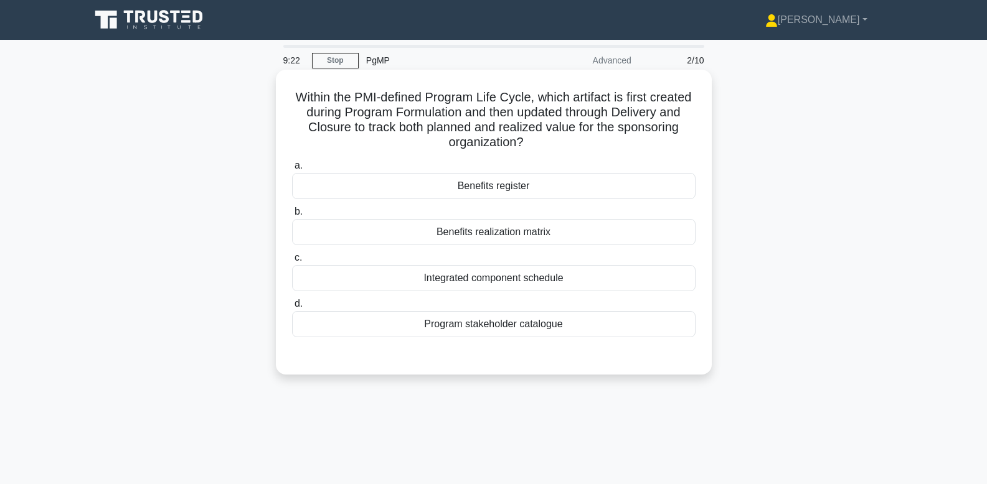
click at [502, 189] on div "Benefits register" at bounding box center [493, 186] width 403 height 26
click at [292, 170] on input "a. Benefits register" at bounding box center [292, 166] width 0 height 8
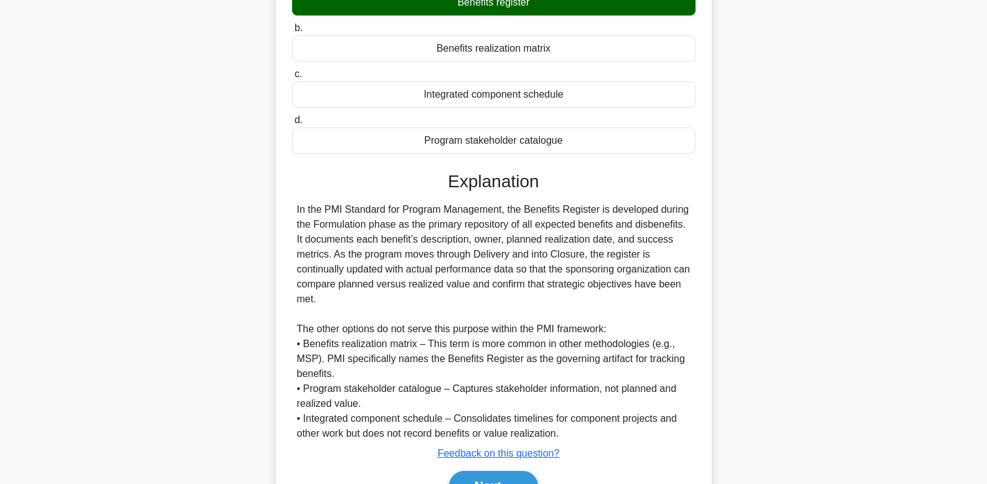
scroll to position [254, 0]
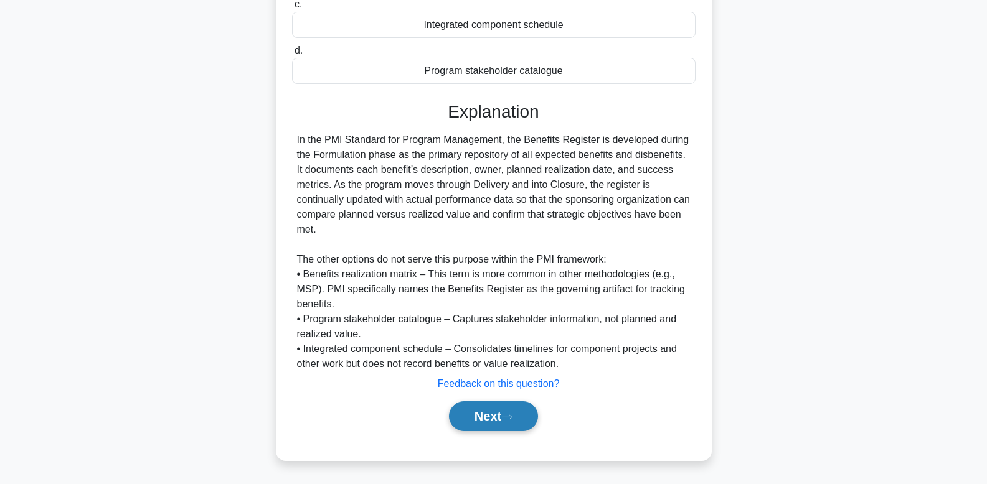
click at [483, 423] on button "Next" at bounding box center [493, 417] width 89 height 30
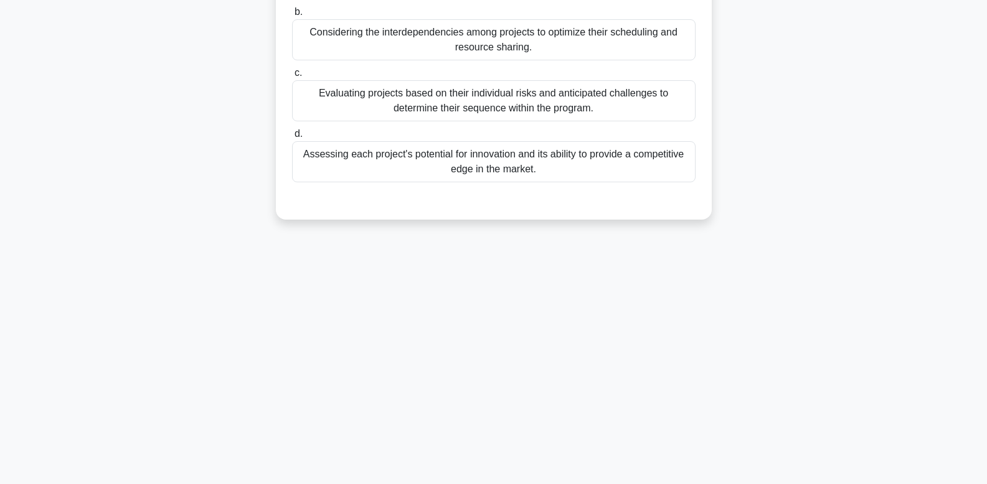
scroll to position [0, 0]
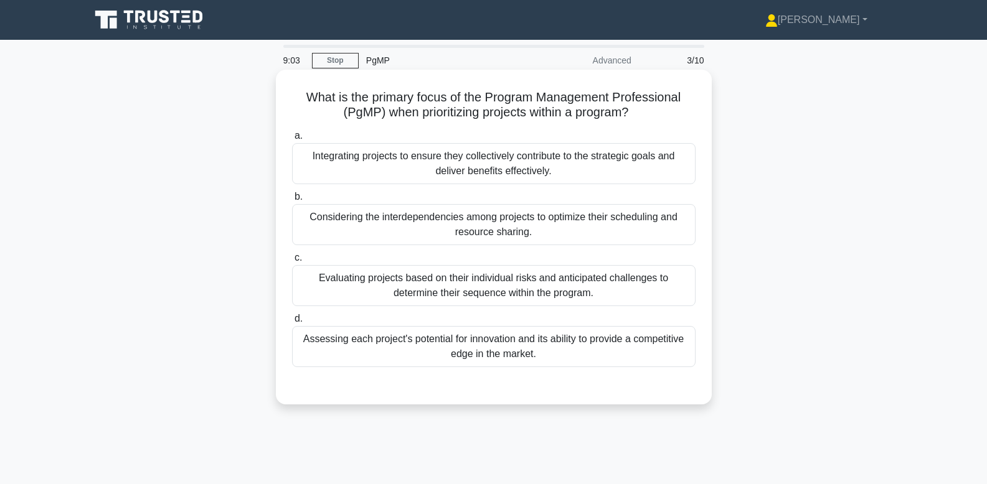
click at [331, 169] on div "Integrating projects to ensure they collectively contribute to the strategic go…" at bounding box center [493, 163] width 403 height 41
click at [292, 140] on input "a. Integrating projects to ensure they collectively contribute to the strategic…" at bounding box center [292, 136] width 0 height 8
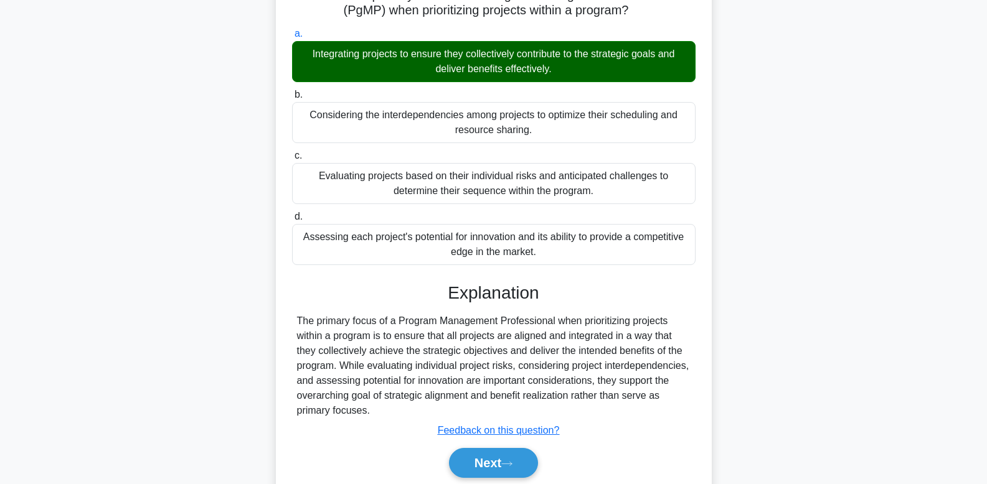
scroll to position [188, 0]
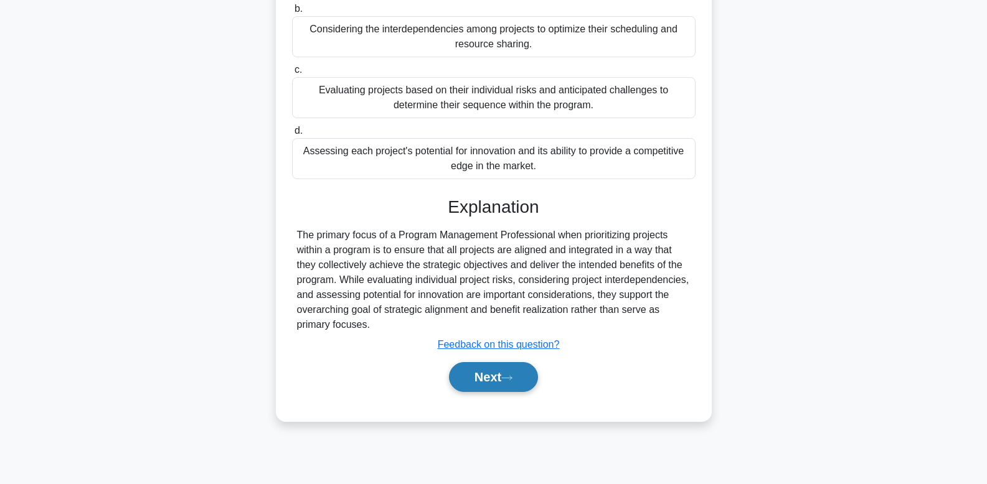
click at [501, 384] on button "Next" at bounding box center [493, 377] width 89 height 30
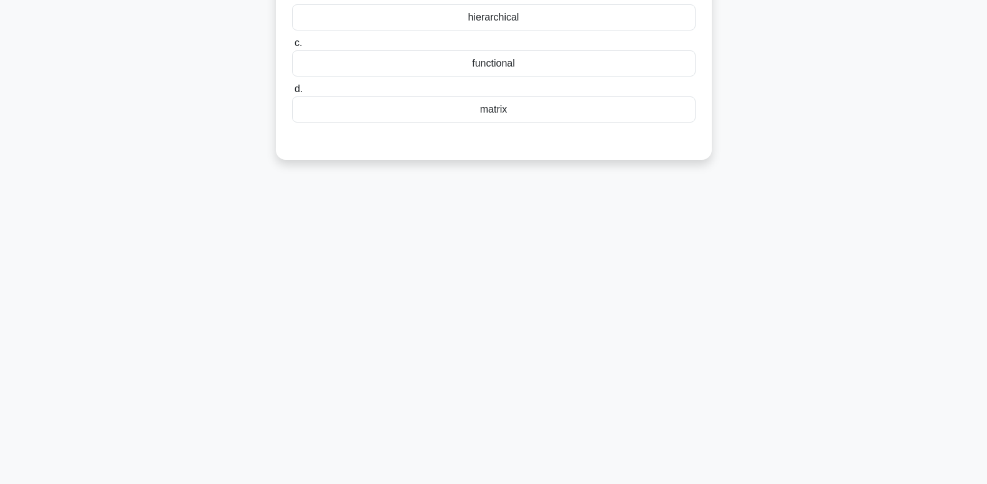
scroll to position [0, 0]
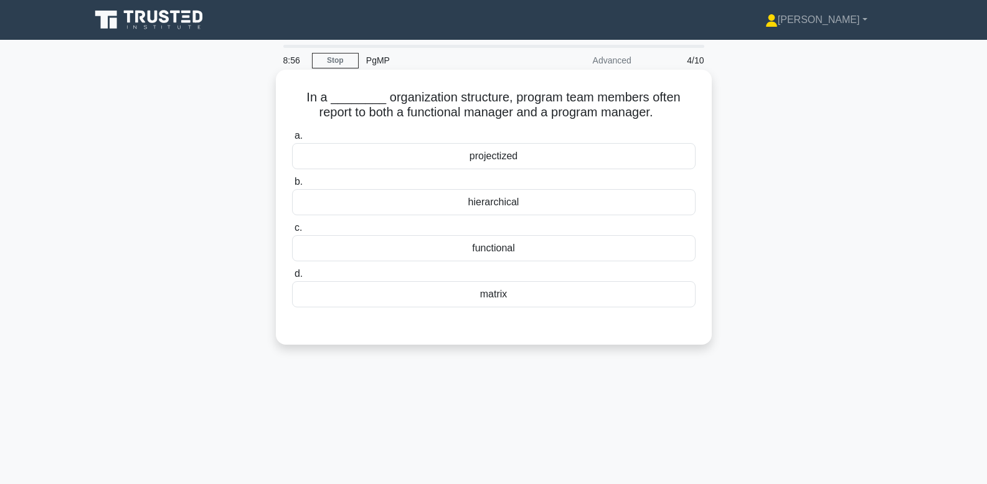
click at [510, 156] on div "projectized" at bounding box center [493, 156] width 403 height 26
click at [292, 140] on input "a. projectized" at bounding box center [292, 136] width 0 height 8
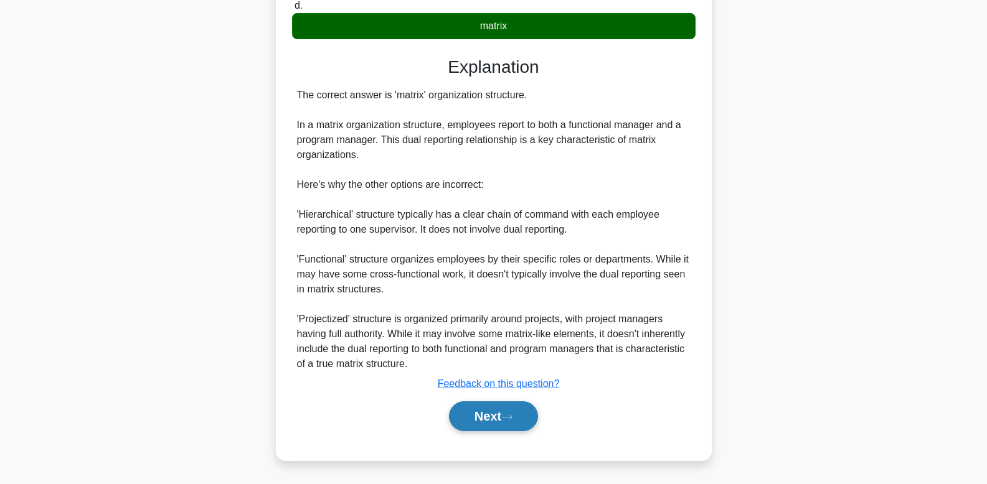
click at [471, 422] on button "Next" at bounding box center [493, 417] width 89 height 30
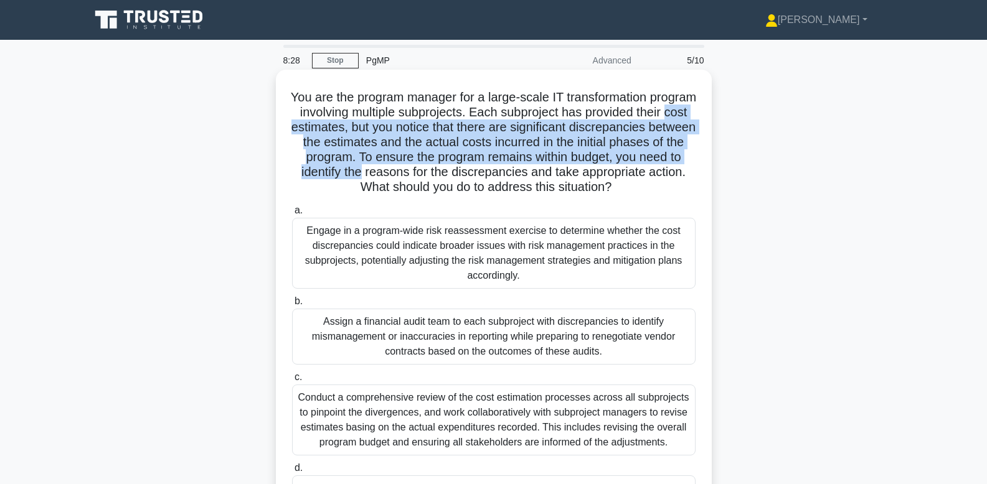
drag, startPoint x: 356, startPoint y: 122, endPoint x: 472, endPoint y: 174, distance: 127.4
click at [472, 174] on h5 "You are the program manager for a large-scale IT transformation program involvi…" at bounding box center [494, 143] width 406 height 106
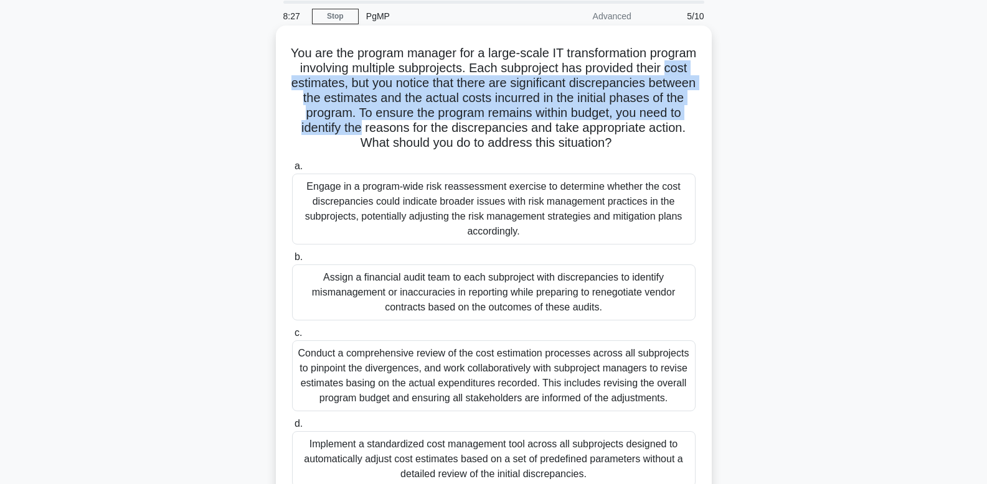
scroll to position [111, 0]
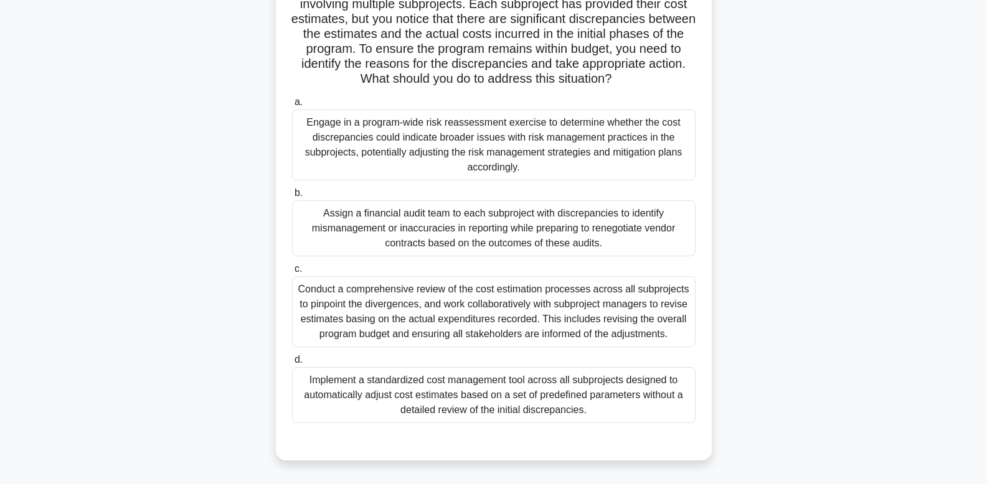
click at [765, 140] on div "You are the program manager for a large-scale IT transformation program involvi…" at bounding box center [494, 218] width 822 height 514
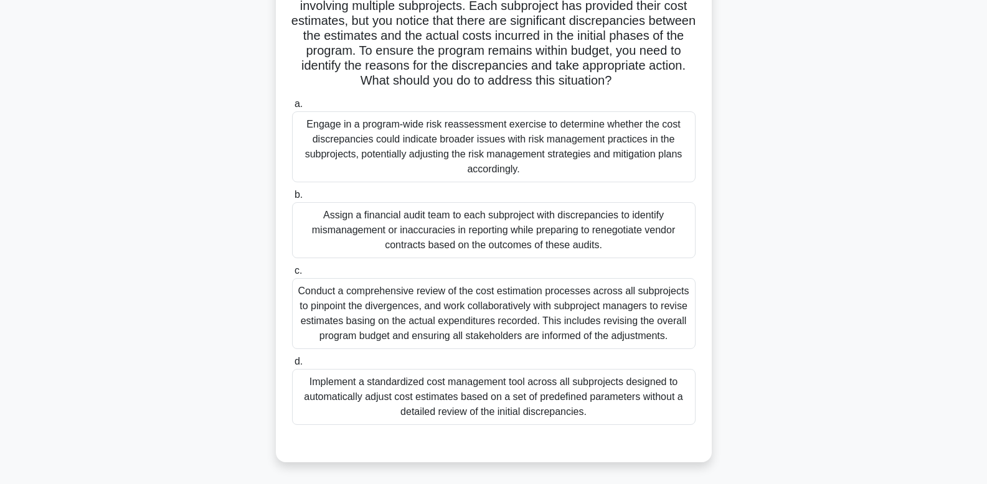
click at [489, 225] on div "Assign a financial audit team to each subproject with discrepancies to identify…" at bounding box center [493, 230] width 403 height 56
click at [292, 199] on input "b. Assign a financial audit team to each subproject with discrepancies to ident…" at bounding box center [292, 195] width 0 height 8
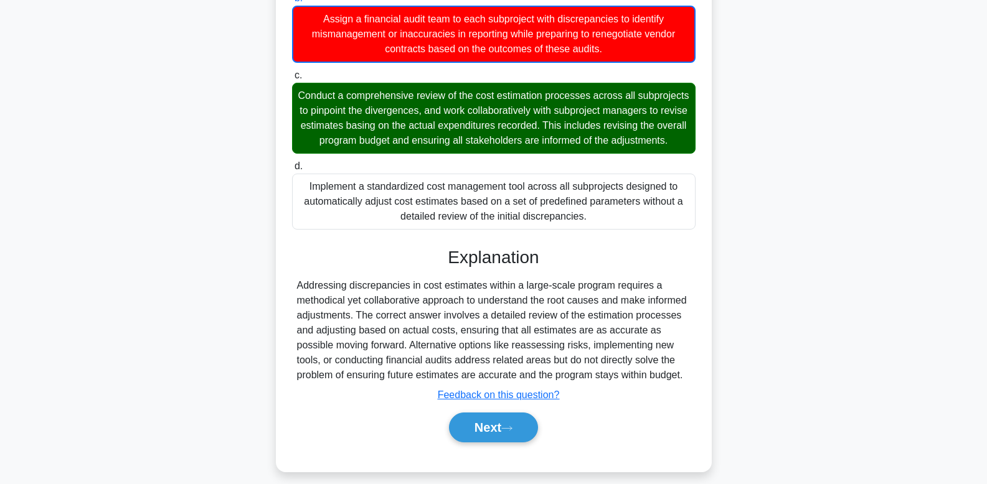
scroll to position [315, 0]
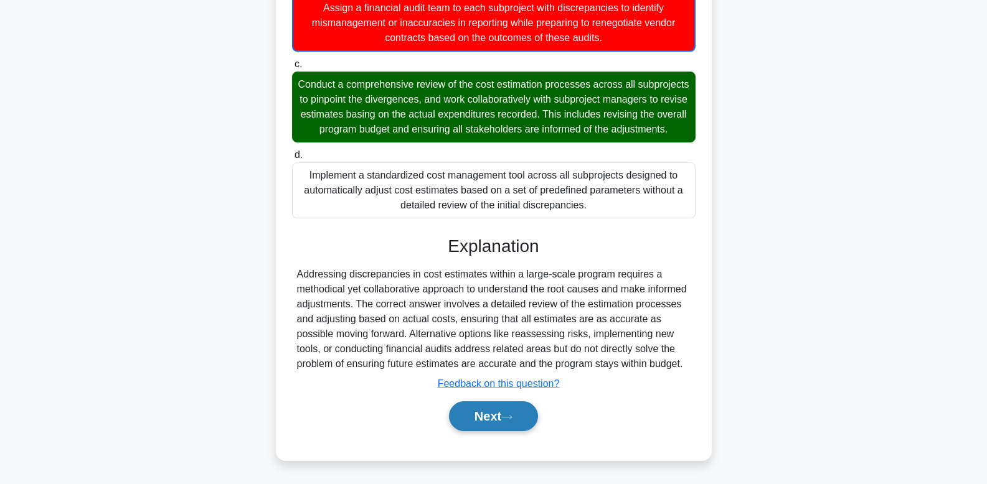
click at [514, 408] on button "Next" at bounding box center [493, 417] width 89 height 30
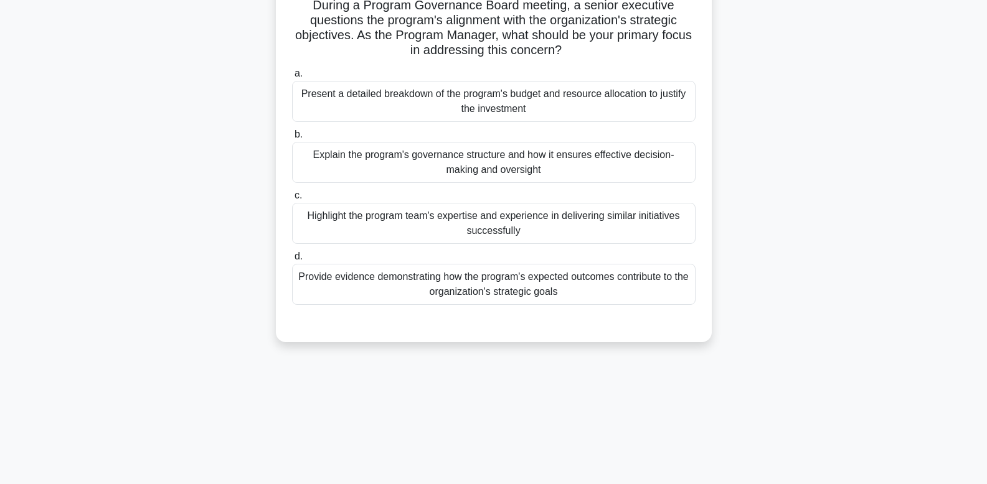
scroll to position [0, 0]
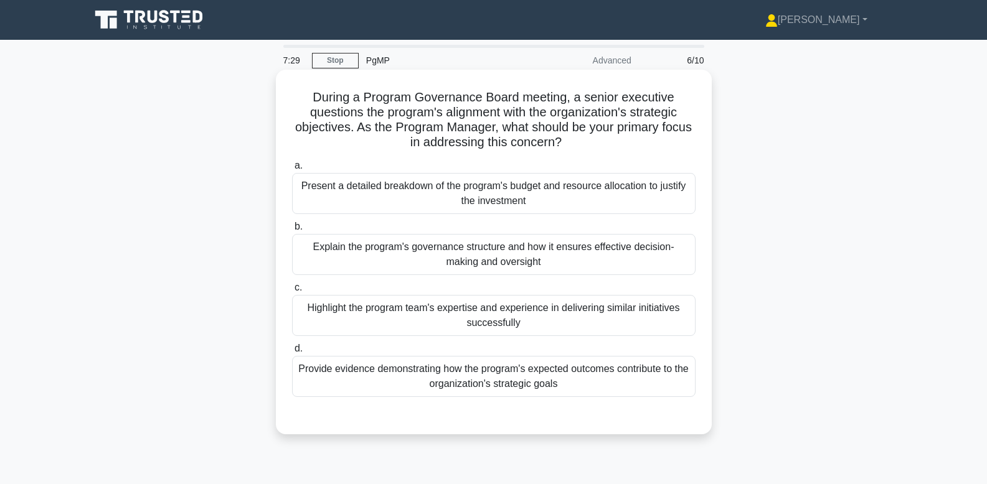
click at [549, 378] on div "Provide evidence demonstrating how the program's expected outcomes contribute t…" at bounding box center [493, 376] width 403 height 41
click at [292, 353] on input "d. Provide evidence demonstrating how the program's expected outcomes contribut…" at bounding box center [292, 349] width 0 height 8
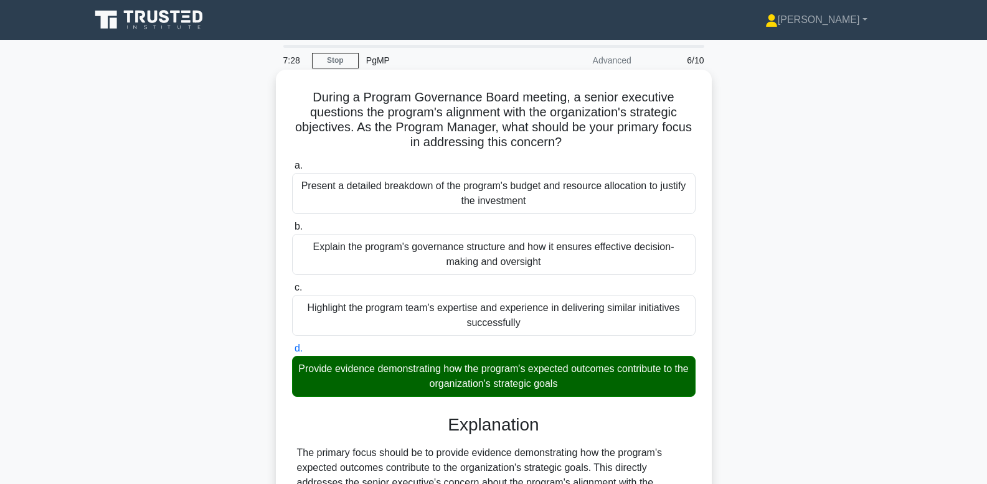
scroll to position [188, 0]
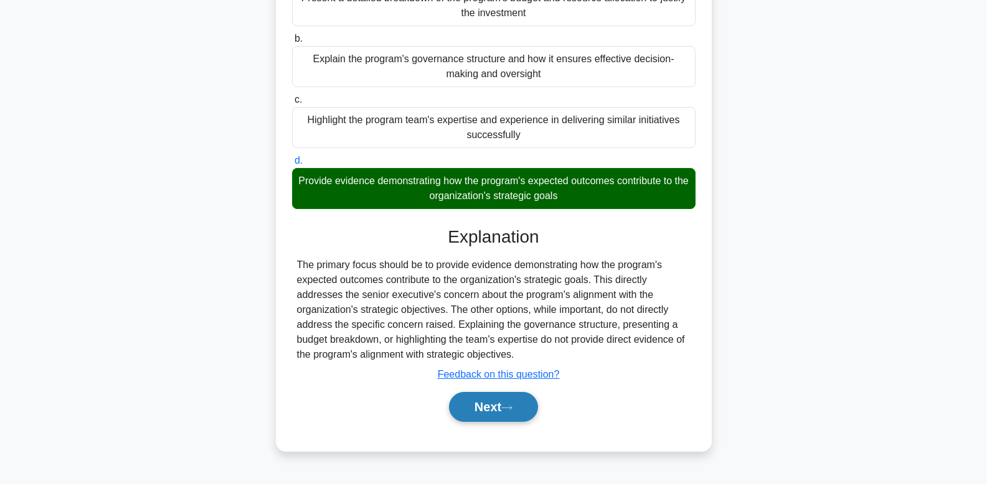
click at [499, 415] on button "Next" at bounding box center [493, 407] width 89 height 30
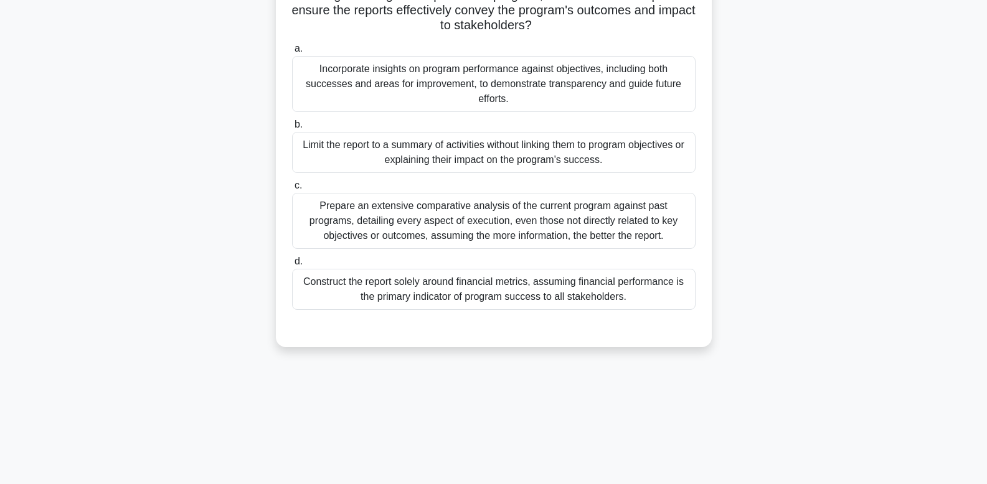
scroll to position [0, 0]
